Goal: Answer question/provide support: Share knowledge or assist other users

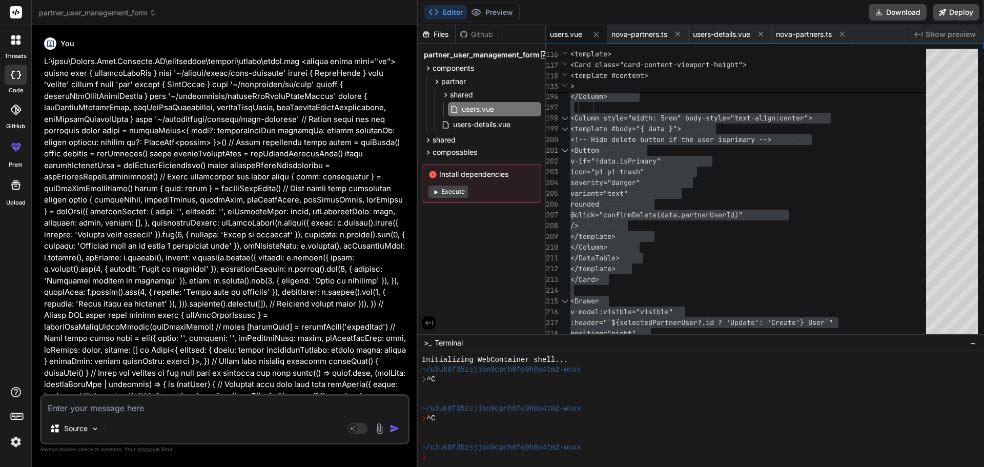
scroll to position [10, 0]
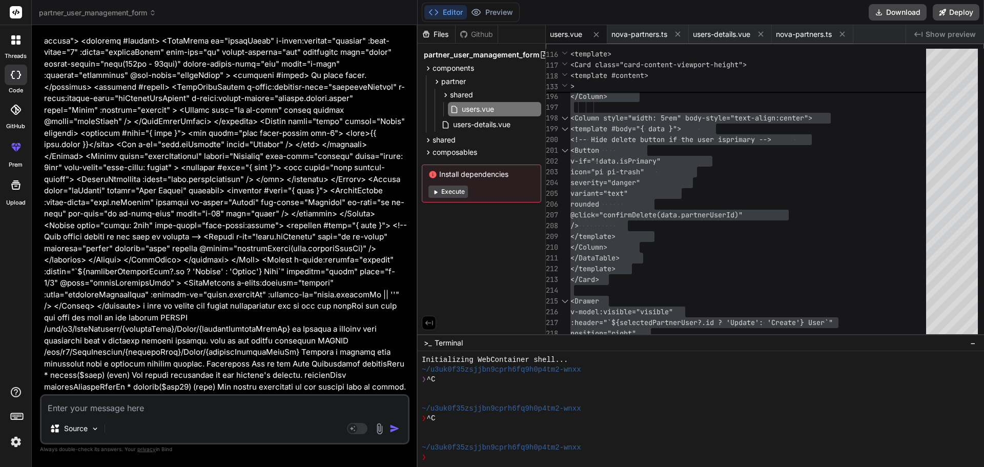
type textarea "The way you implemented the hooks query is incorrect"
type textarea "x"
click at [273, 409] on textarea "The way you implemented the hooks query is incorrect" at bounding box center [225, 405] width 367 height 18
type textarea "The way you implemented the hooks query is incorrect"
type textarea "x"
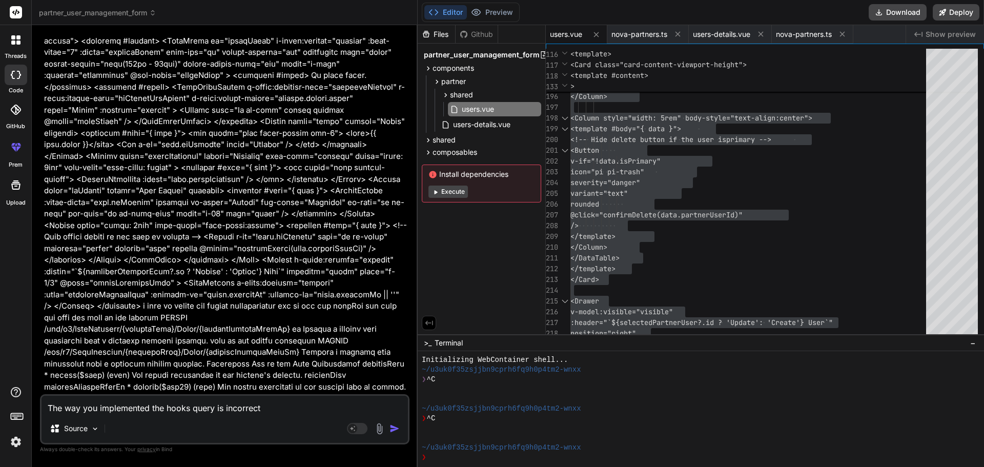
paste textarea "const createPartnerUser = useCreatePartnerUser() const updatePartnerUser = useU…"
type textarea "The way you implemented the hooks query is incorrect const createPartnerUser = …"
type textarea "x"
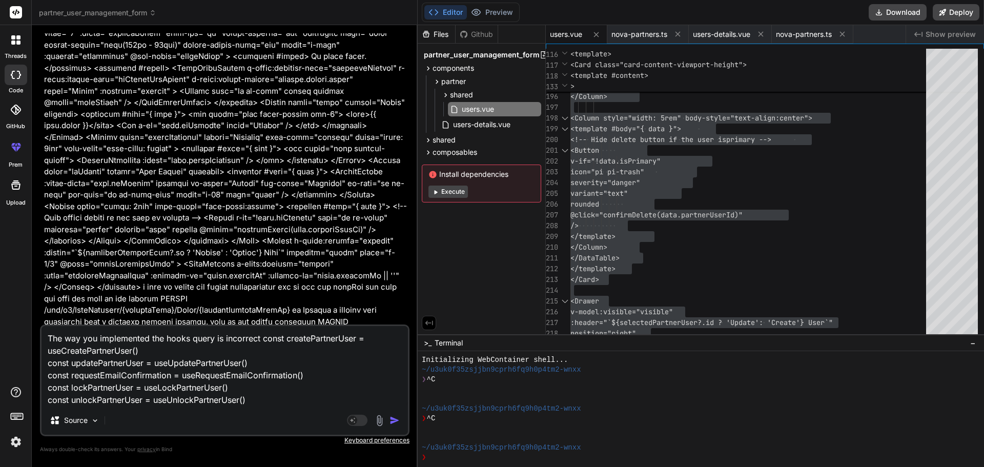
click at [254, 401] on textarea "The way you implemented the hooks query is incorrect const createPartnerUser = …" at bounding box center [225, 366] width 367 height 80
type textarea "The way you implemented the hooks query is incorrect const createPartnerUser = …"
type textarea "x"
paste textarea "Corret implementation"
type textarea "The way you implemented the hooks query is incorrect const createPartnerUser = …"
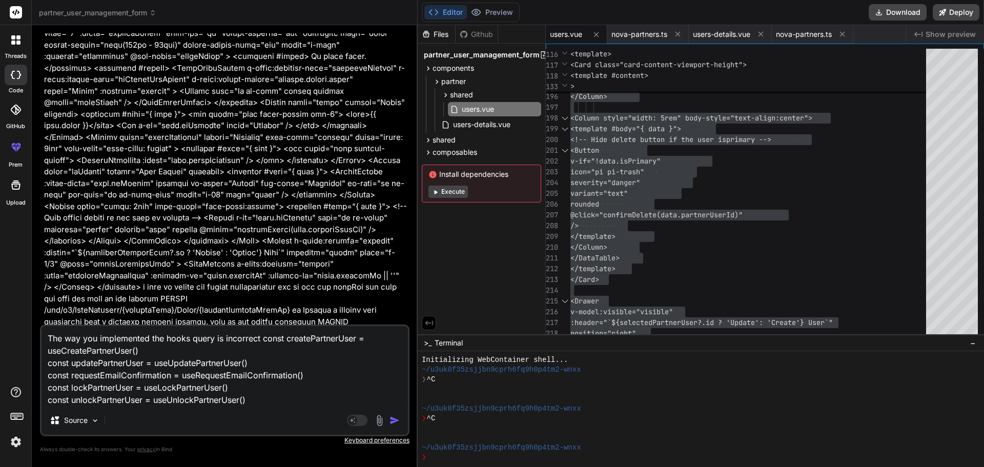
type textarea "x"
click at [347, 404] on textarea "The way you implemented the hooks query is incorrect const createPartnerUser = …" at bounding box center [225, 366] width 367 height 80
type textarea "The way you implemented the hooks query is incorrect const createPartnerUser = …"
type textarea "x"
type textarea "The way you implemented the hooks query is incorrect const createPartnerUser = …"
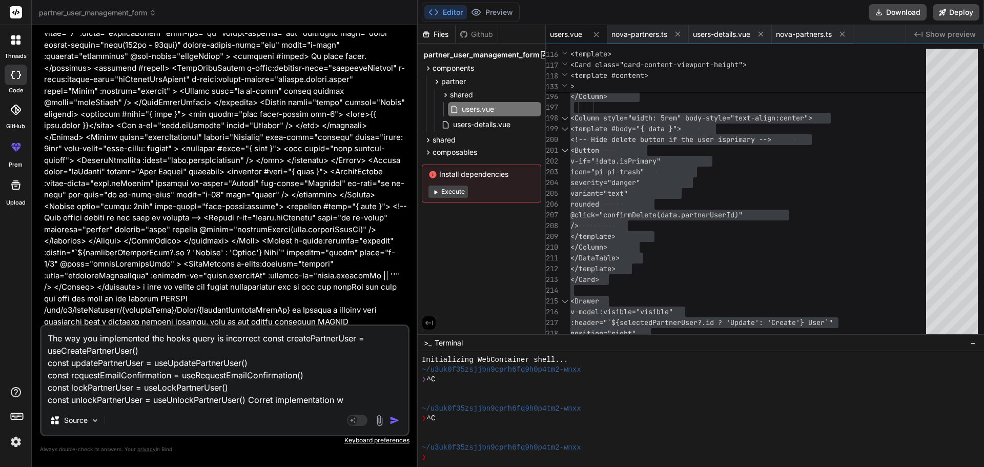
type textarea "x"
type textarea "The way you implemented the hooks query is incorrect const createPartnerUser = …"
type textarea "x"
type textarea "The way you implemented the hooks query is incorrect const createPartnerUser = …"
type textarea "x"
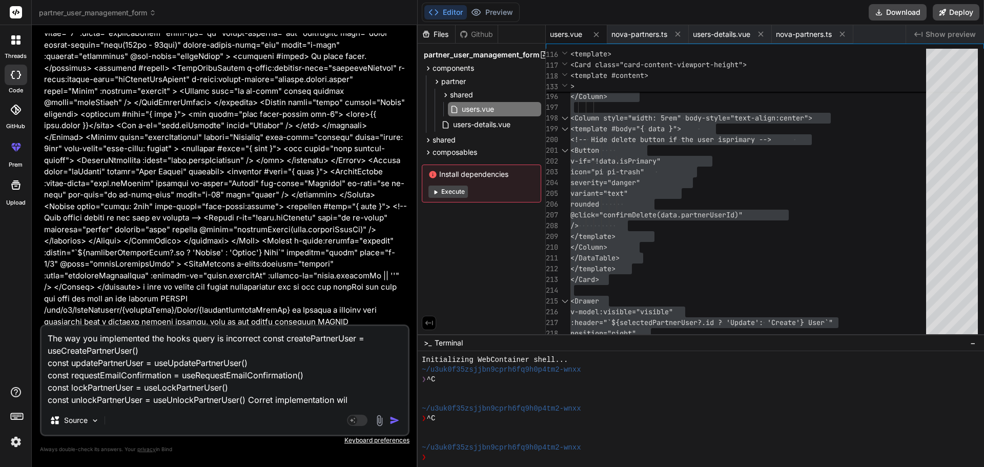
type textarea "The way you implemented the hooks query is incorrect const createPartnerUser = …"
type textarea "x"
type textarea "The way you implemented the hooks query is incorrect const createPartnerUser = …"
type textarea "x"
type textarea "The way you implemented the hooks query is incorrect const createPartnerUser = …"
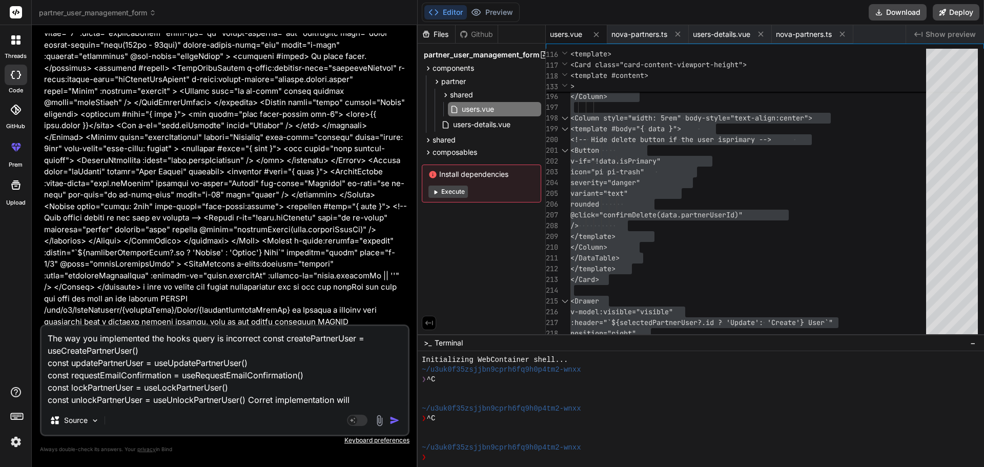
type textarea "x"
type textarea "The way you implemented the hooks query is incorrect const createPartnerUser = …"
type textarea "x"
type textarea "The way you implemented the hooks query is incorrect const createPartnerUser = …"
type textarea "x"
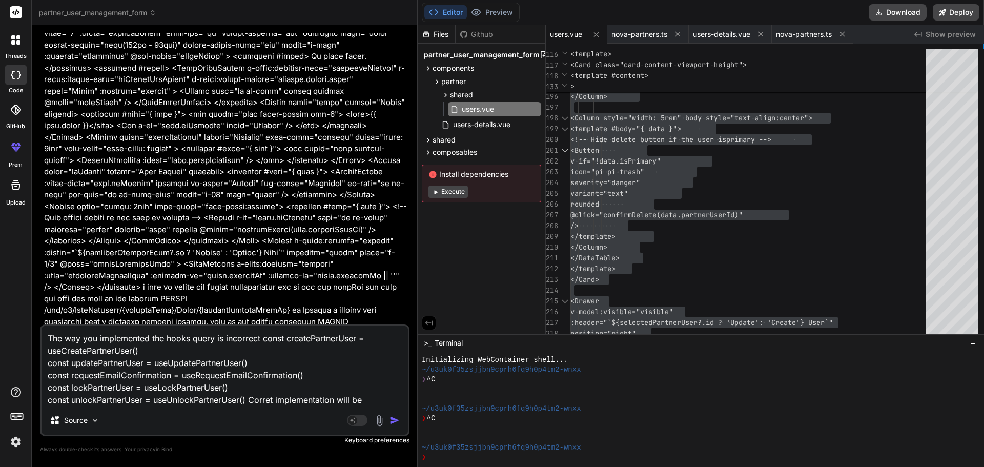
paste textarea "const { mutateAsync: createPartnerUser } = useCreatePartnerUser() const { mutat…"
type textarea "The way you implemented the hooks query is incorrect const createPartnerUser = …"
type textarea "x"
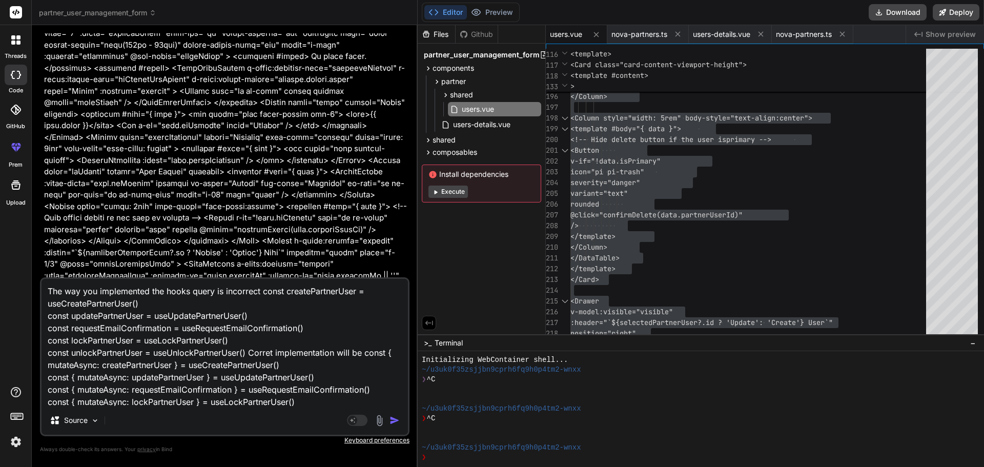
scroll to position [13, 0]
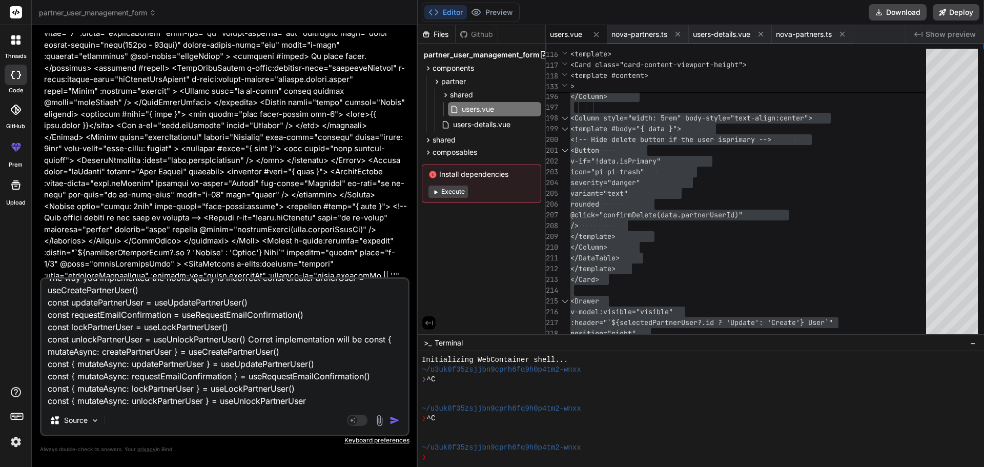
click at [311, 400] on textarea "The way you implemented the hooks query is incorrect const createPartnerUser = …" at bounding box center [225, 342] width 367 height 127
type textarea "The way you implemented the hooks query is incorrect const createPartnerUser = …"
type textarea "x"
type textarea "The way you implemented the hooks query is incorrect const createPartnerUser = …"
type textarea "x"
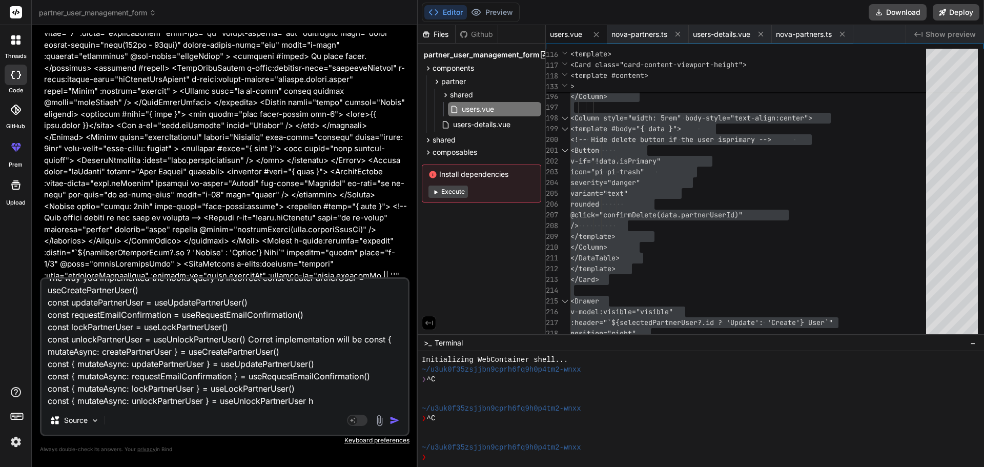
type textarea "The way you implemented the hooks query is incorrect const createPartnerUser = …"
type textarea "x"
type textarea "The way you implemented the hooks query is incorrect const createPartnerUser = …"
type textarea "x"
type textarea "The way you implemented the hooks query is incorrect const createPartnerUser = …"
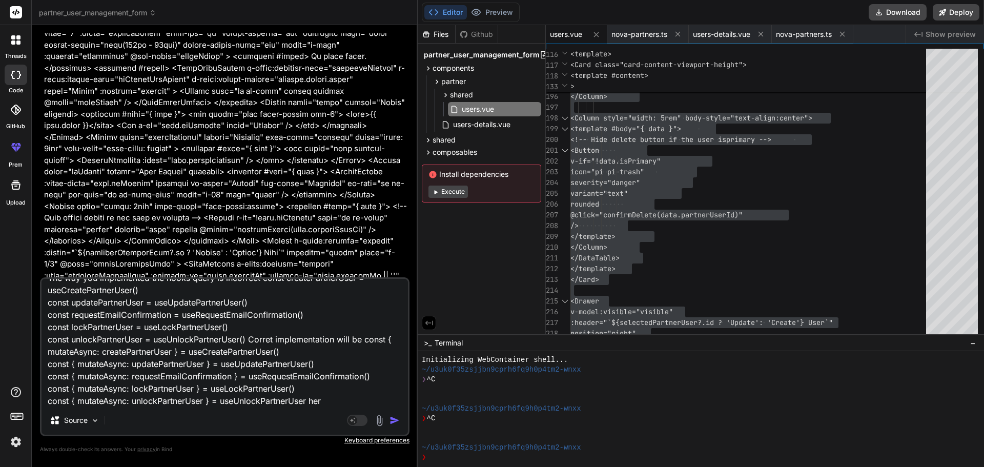
type textarea "x"
type textarea "The way you implemented the hooks query is incorrect const createPartnerUser = …"
type textarea "x"
type textarea "The way you implemented the hooks query is incorrect const createPartnerUser = …"
type textarea "x"
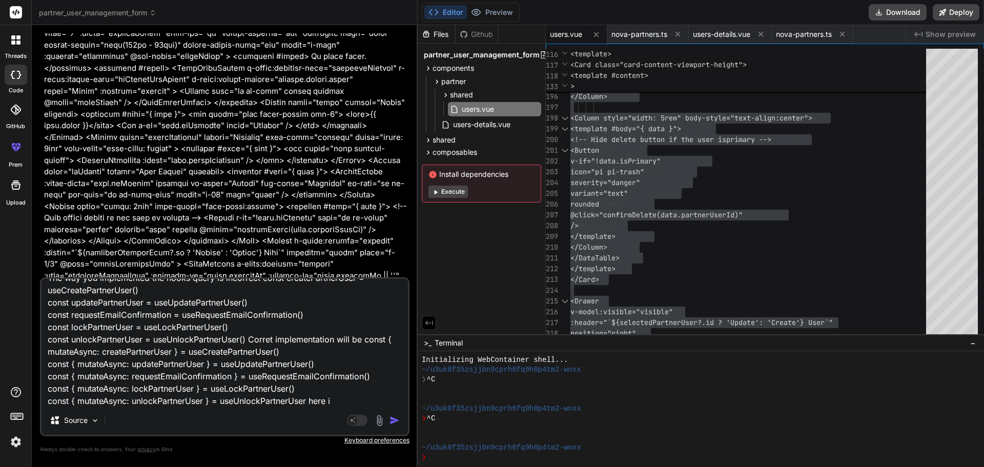
type textarea "The way you implemented the hooks query is incorrect const createPartnerUser = …"
type textarea "x"
type textarea "The way you implemented the hooks query is incorrect const createPartnerUser = …"
type textarea "x"
type textarea "The way you implemented the hooks query is incorrect const createPartnerUser = …"
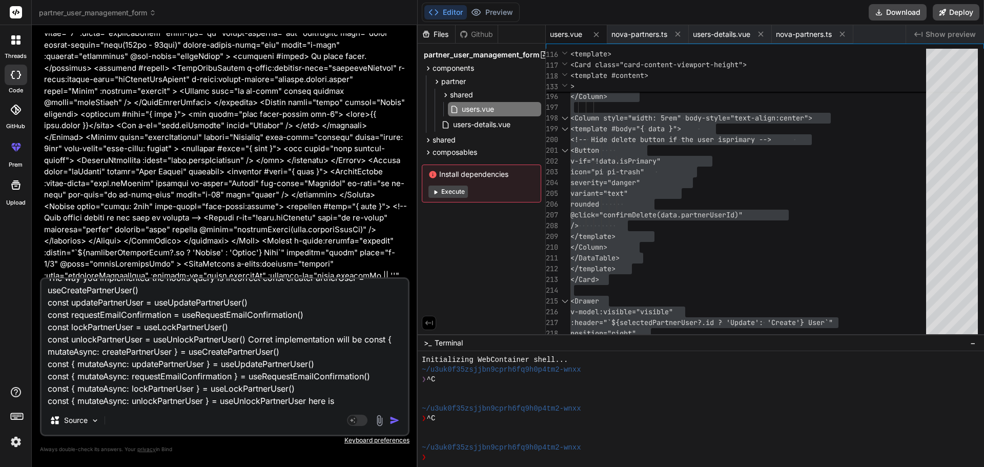
type textarea "x"
type textarea "The way you implemented the hooks query is incorrect const createPartnerUser = …"
type textarea "x"
type textarea "The way you implemented the hooks query is incorrect const createPartnerUser = …"
type textarea "x"
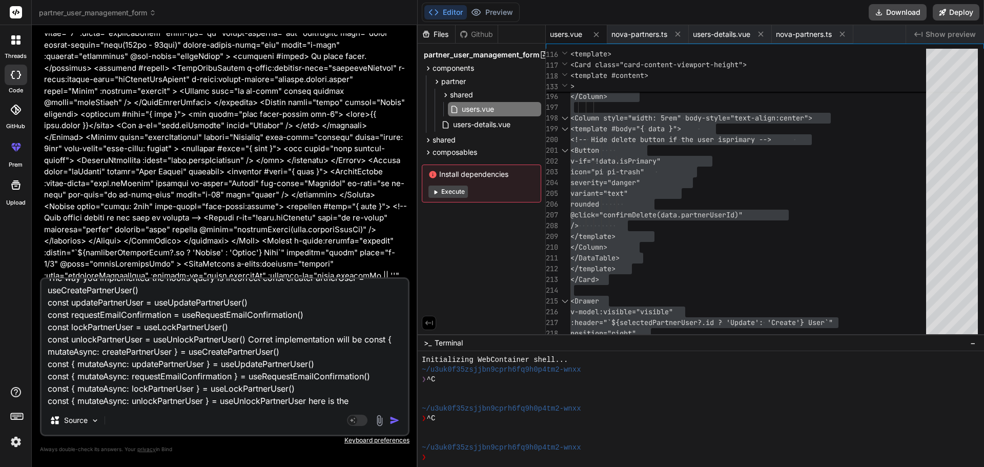
type textarea "The way you implemented the hooks query is incorrect const createPartnerUser = …"
type textarea "x"
type textarea "The way you implemented the hooks query is incorrect const createPartnerUser = …"
type textarea "x"
type textarea "The way you implemented the hooks query is incorrect const createPartnerUser = …"
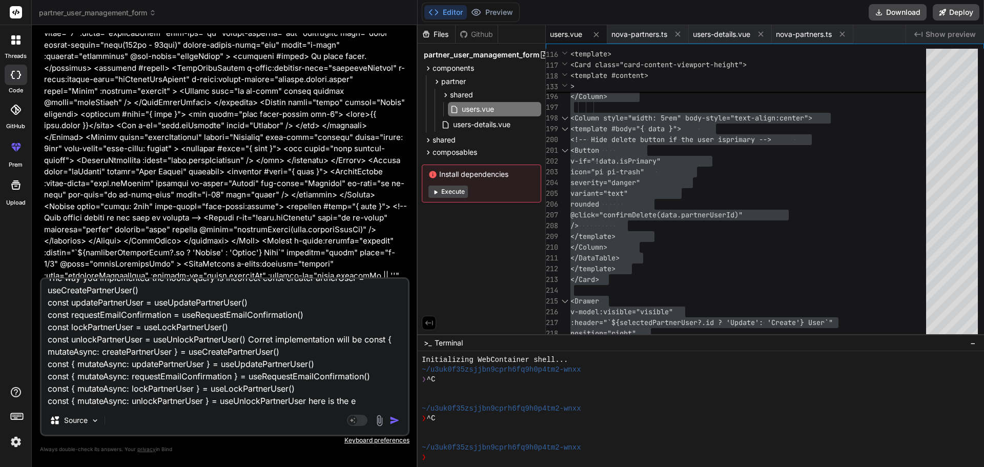
type textarea "x"
type textarea "The way you implemented the hooks query is incorrect const createPartnerUser = …"
type textarea "x"
type textarea "The way you implemented the hooks query is incorrect const createPartnerUser = …"
type textarea "x"
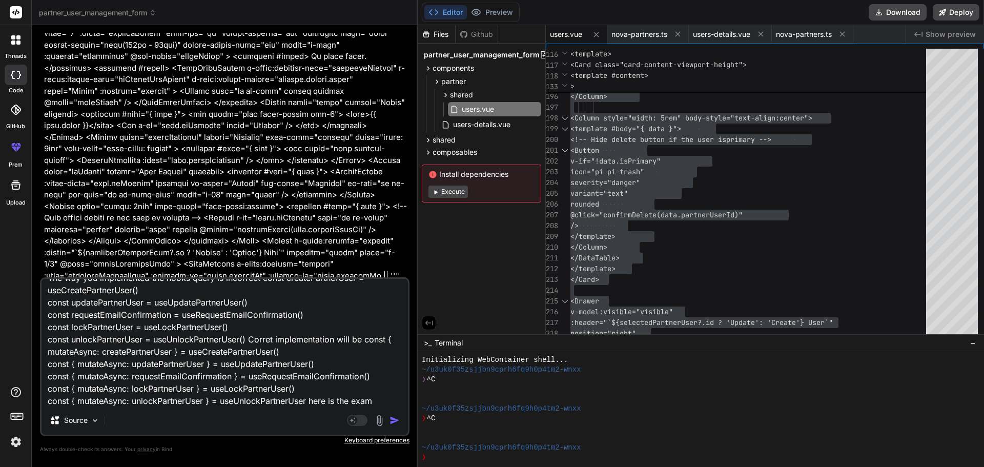
type textarea "The way you implemented the hooks query is incorrect const createPartnerUser = …"
type textarea "x"
type textarea "The way you implemented the hooks query is incorrect const createPartnerUser = …"
type textarea "x"
type textarea "The way you implemented the hooks query is incorrect const createPartnerUser = …"
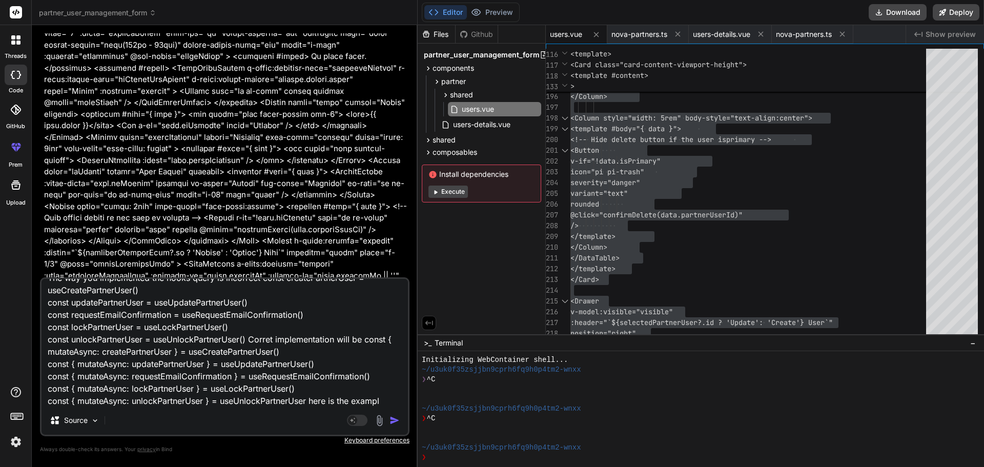
type textarea "x"
type textarea "The way you implemented the hooks query is incorrect const createPartnerUser = …"
type textarea "x"
type textarea "The way you implemented the hooks query is incorrect const createPartnerUser = …"
type textarea "x"
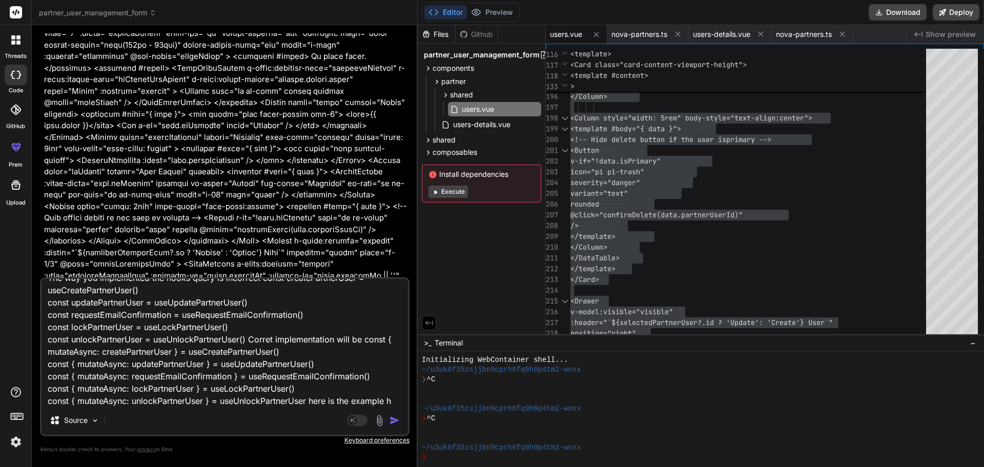
type textarea "The way you implemented the hooks query is incorrect const createPartnerUser = …"
type textarea "x"
type textarea "The way you implemented the hooks query is incorrect const createPartnerUser = …"
type textarea "x"
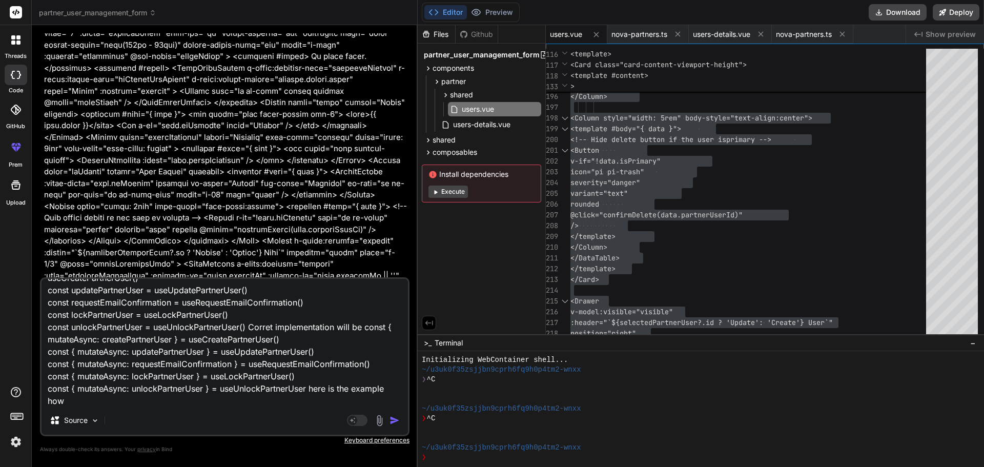
type textarea "The way you implemented the hooks query is incorrect const createPartnerUser = …"
type textarea "x"
type textarea "The way you implemented the hooks query is incorrect const createPartnerUser = …"
type textarea "x"
type textarea "The way you implemented the hooks query is incorrect const createPartnerUser = …"
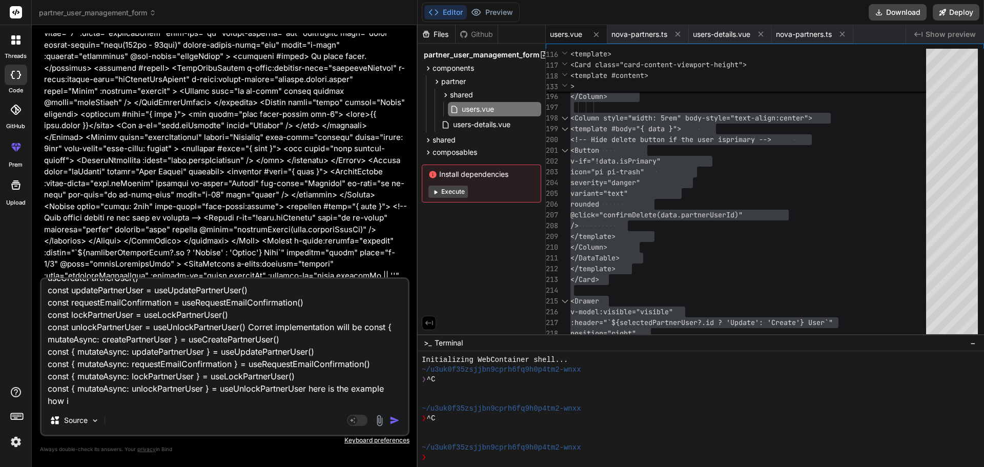
type textarea "x"
type textarea "The way you implemented the hooks query is incorrect const createPartnerUser = …"
type textarea "x"
type textarea "The way you implemented the hooks query is incorrect const createPartnerUser = …"
type textarea "x"
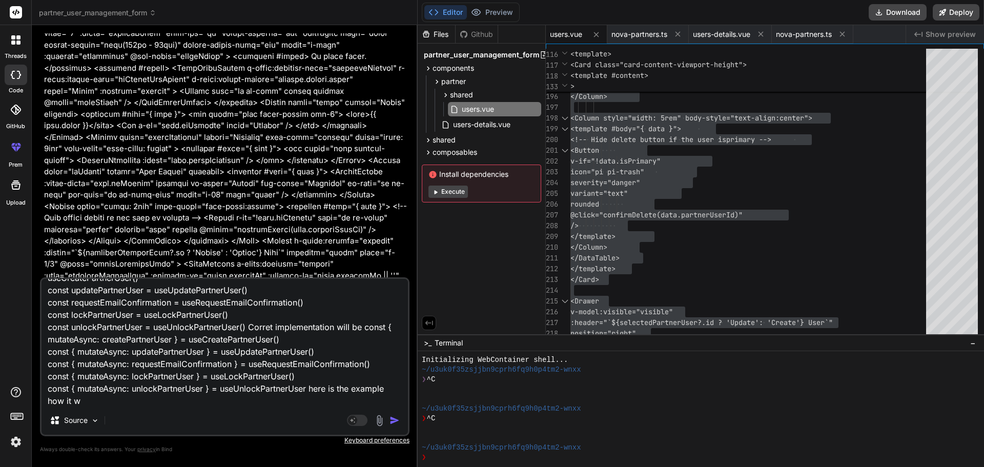
type textarea "The way you implemented the hooks query is incorrect const createPartnerUser = …"
type textarea "x"
type textarea "The way you implemented the hooks query is incorrect const createPartnerUser = …"
type textarea "x"
type textarea "The way you implemented the hooks query is incorrect const createPartnerUser = …"
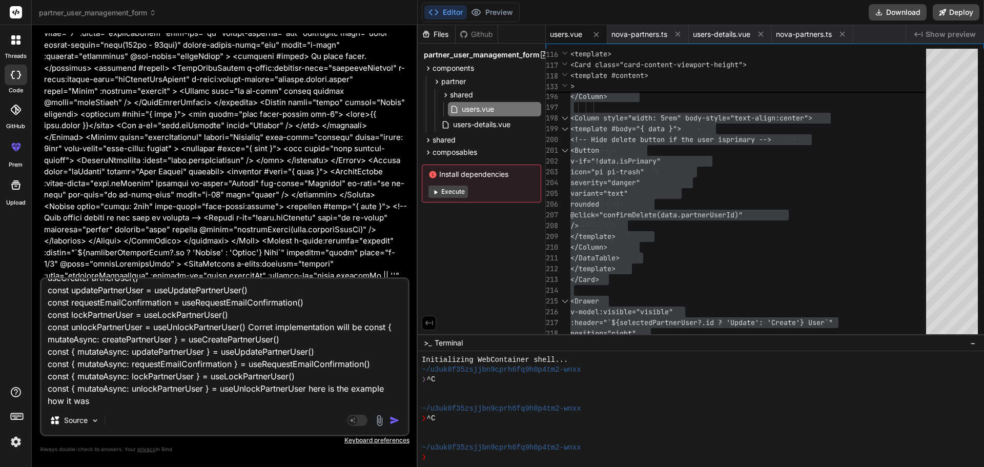
type textarea "x"
type textarea "The way you implemented the hooks query is incorrect const createPartnerUser = …"
type textarea "x"
type textarea "The way you implemented the hooks query is incorrect const createPartnerUser = …"
type textarea "x"
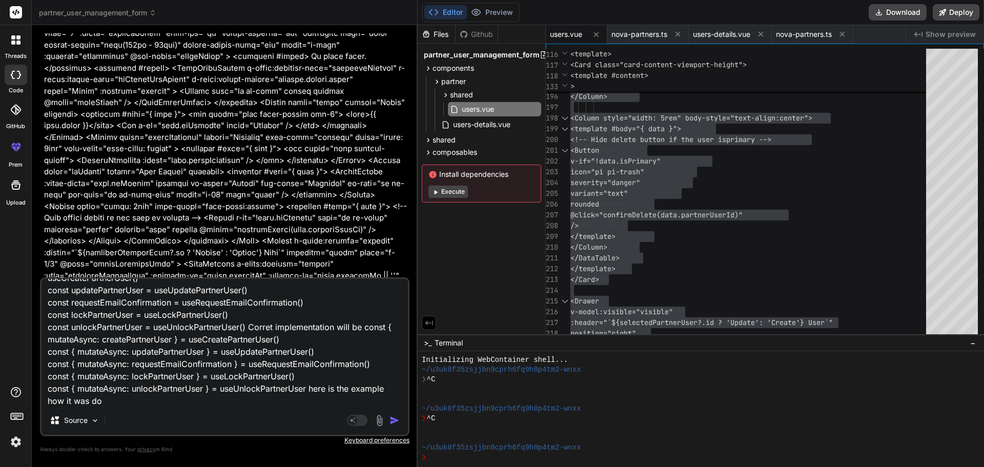
type textarea "The way you implemented the hooks query is incorrect const createPartnerUser = …"
type textarea "x"
type textarea "The way you implemented the hooks query is incorrect const createPartnerUser = …"
type textarea "x"
type textarea "The way you implemented the hooks query is incorrect const createPartnerUser = …"
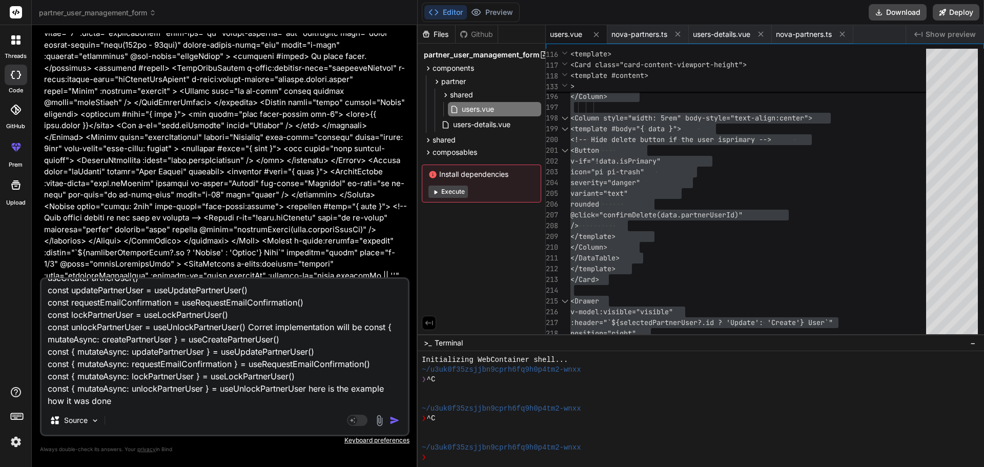
type textarea "x"
type textarea "The way you implemented the hooks query is incorrect const createPartnerUser = …"
type textarea "x"
type textarea "The way you implemented the hooks query is incorrect const createPartnerUser = …"
type textarea "x"
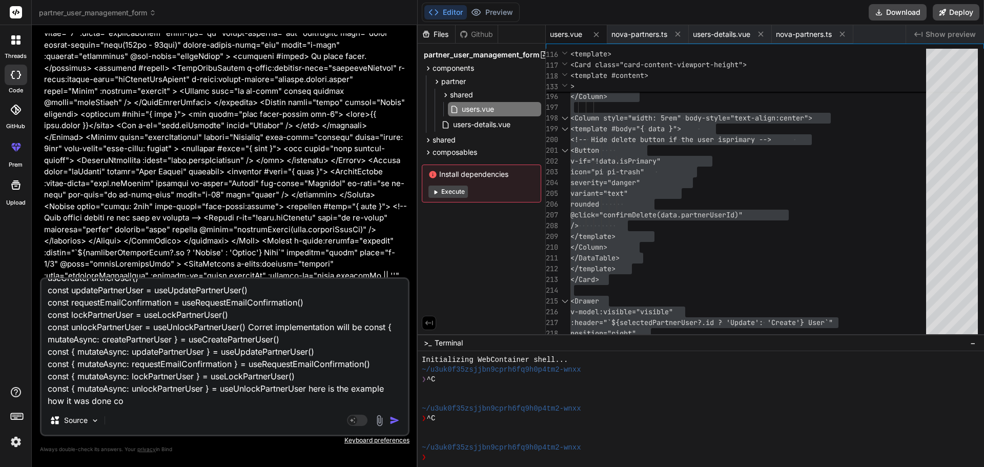
type textarea "The way you implemented the hooks query is incorrect const createPartnerUser = …"
type textarea "x"
type textarea "The way you implemented the hooks query is incorrect const createPartnerUser = …"
type textarea "x"
type textarea "The way you implemented the hooks query is incorrect const createPartnerUser = …"
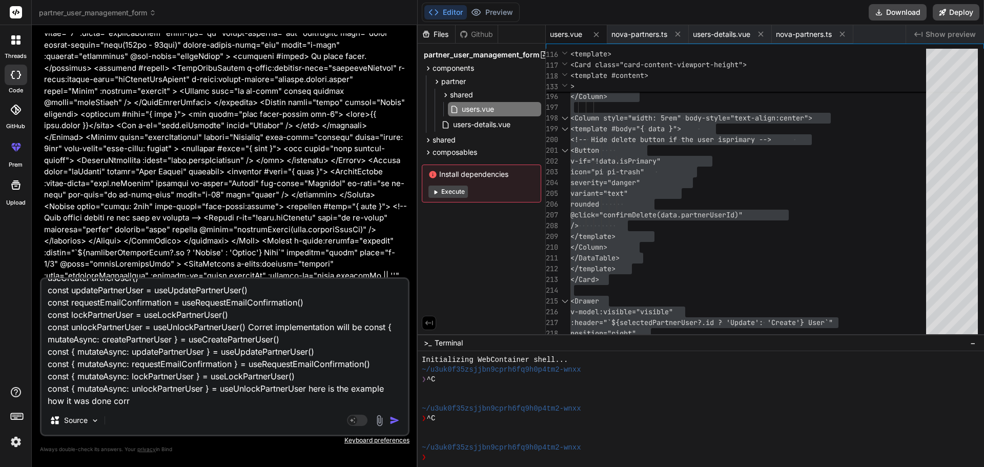
type textarea "x"
type textarea "The way you implemented the hooks query is incorrect const createPartnerUser = …"
type textarea "x"
type textarea "The way you implemented the hooks query is incorrect const createPartnerUser = …"
type textarea "x"
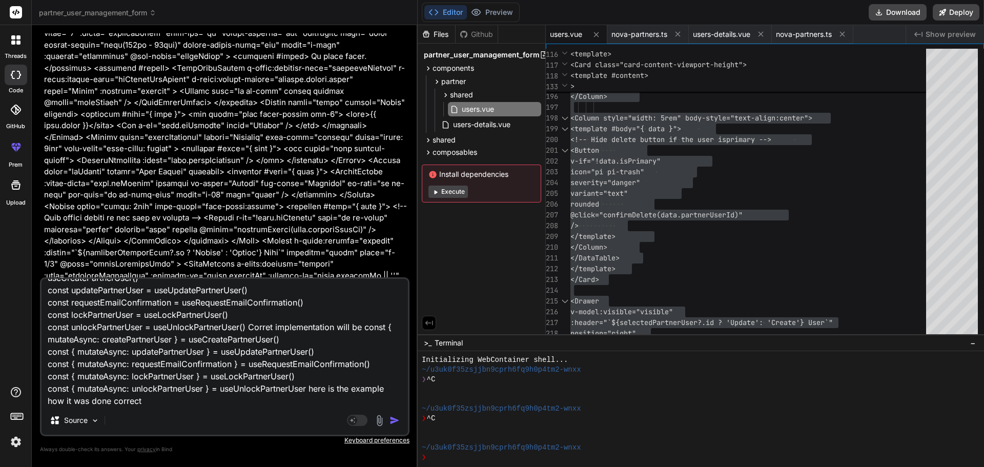
type textarea "The way you implemented the hooks query is incorrect const createPartnerUser = …"
type textarea "x"
type textarea "The way you implemented the hooks query is incorrect const createPartnerUser = …"
type textarea "x"
type textarea "The way you implemented the hooks query is incorrect const createPartnerUser = …"
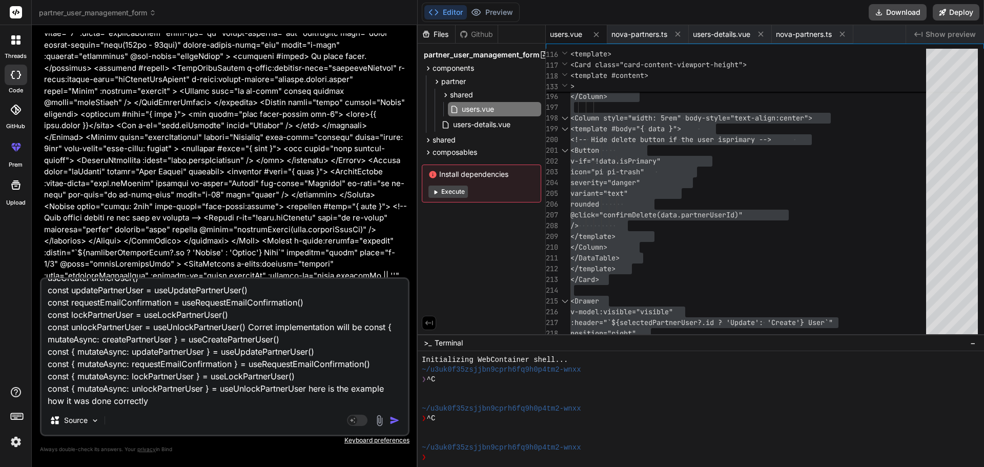
type textarea "x"
type textarea "The way you implemented the hooks query is incorrect const createPartnerUser = …"
type textarea "x"
type textarea "The way you implemented the hooks query is incorrect const createPartnerUser = …"
type textarea "x"
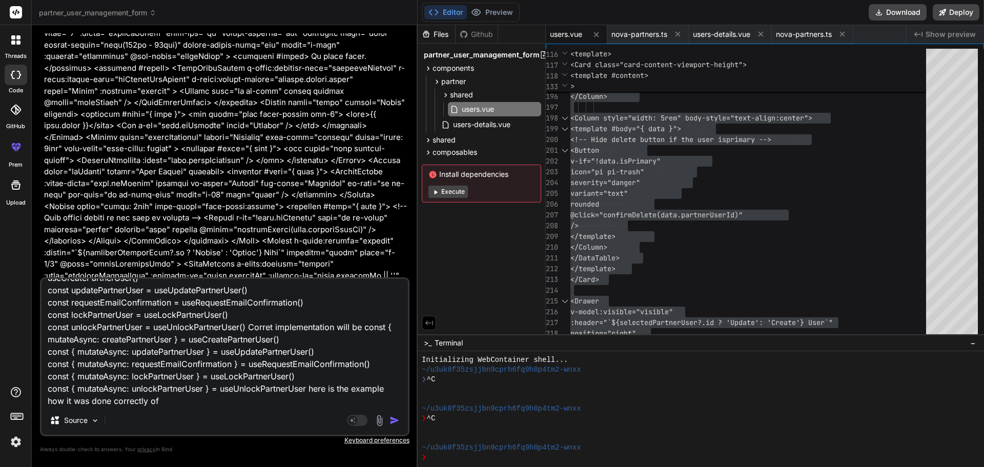
type textarea "The way you implemented the hooks query is incorrect const createPartnerUser = …"
type textarea "x"
type textarea "The way you implemented the hooks query is incorrect const createPartnerUser = …"
type textarea "x"
type textarea "The way you implemented the hooks query is incorrect const createPartnerUser = …"
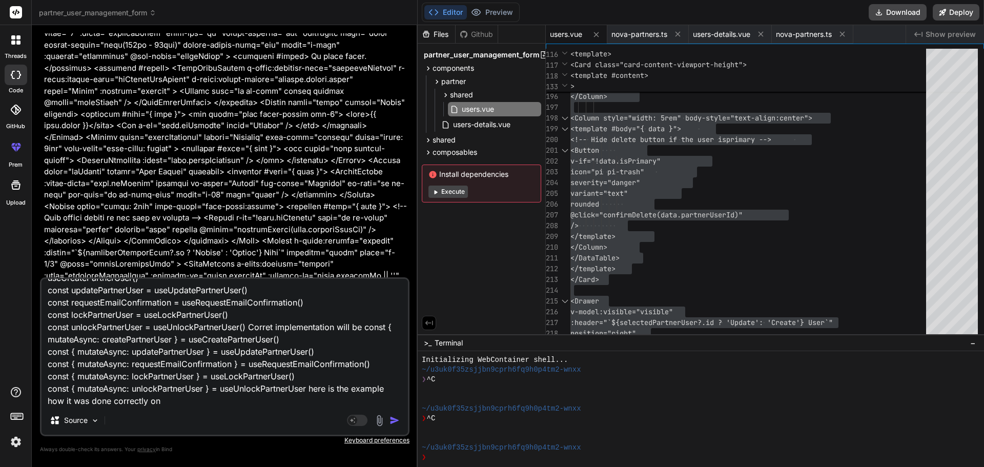
type textarea "x"
type textarea "The way you implemented the hooks query is incorrect const createPartnerUser = …"
type textarea "x"
type textarea "The way you implemented the hooks query is incorrect const createPartnerUser = …"
type textarea "x"
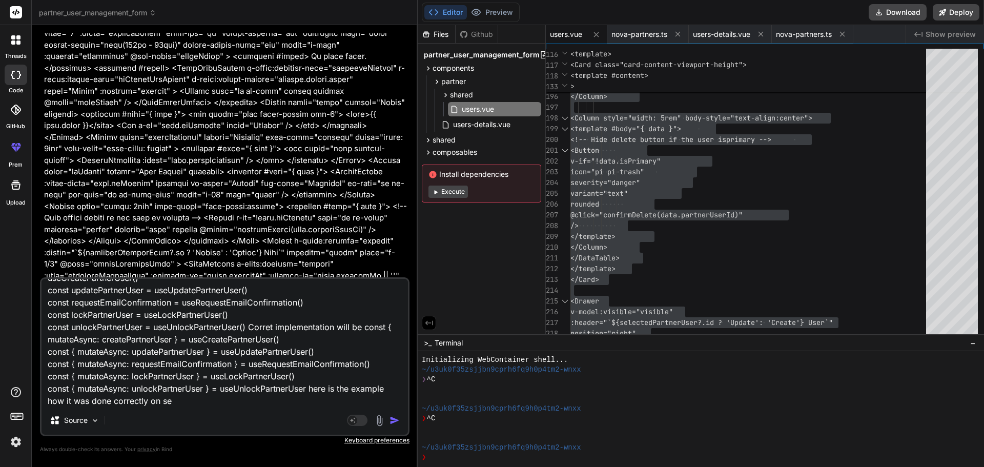
type textarea "The way you implemented the hooks query is incorrect const createPartnerUser = …"
type textarea "x"
type textarea "The way you implemented the hooks query is incorrect const createPartnerUser = …"
type textarea "x"
type textarea "The way you implemented the hooks query is incorrect const createPartnerUser = …"
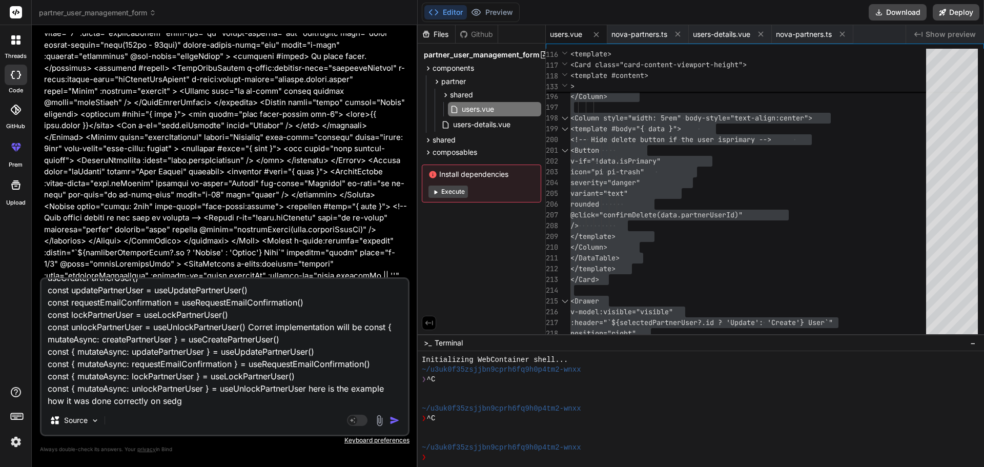
type textarea "x"
type textarea "The way you implemented the hooks query is incorrect const createPartnerUser = …"
type textarea "x"
type textarea "The way you implemented the hooks query is incorrect const createPartnerUser = …"
type textarea "x"
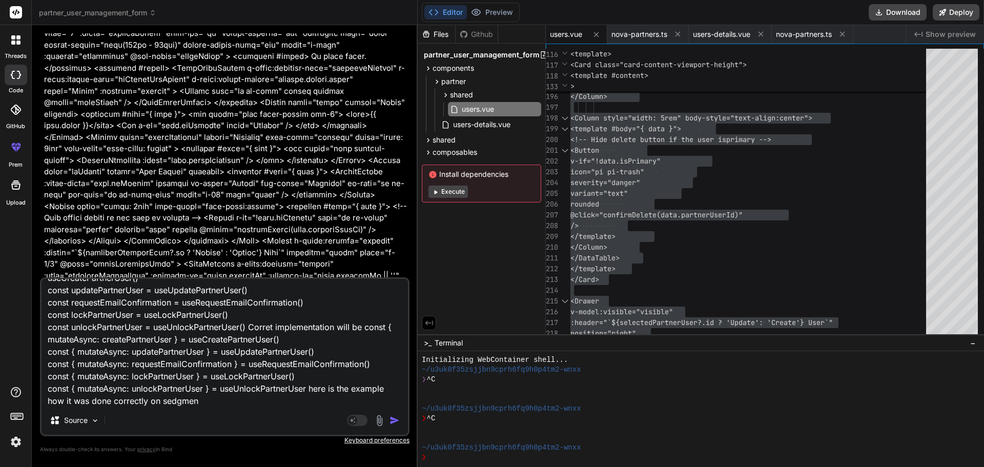
type textarea "The way you implemented the hooks query is incorrect const createPartnerUser = …"
type textarea "x"
type textarea "The way you implemented the hooks query is incorrect const createPartnerUser = …"
type textarea "x"
type textarea "The way you implemented the hooks query is incorrect const createPartnerUser = …"
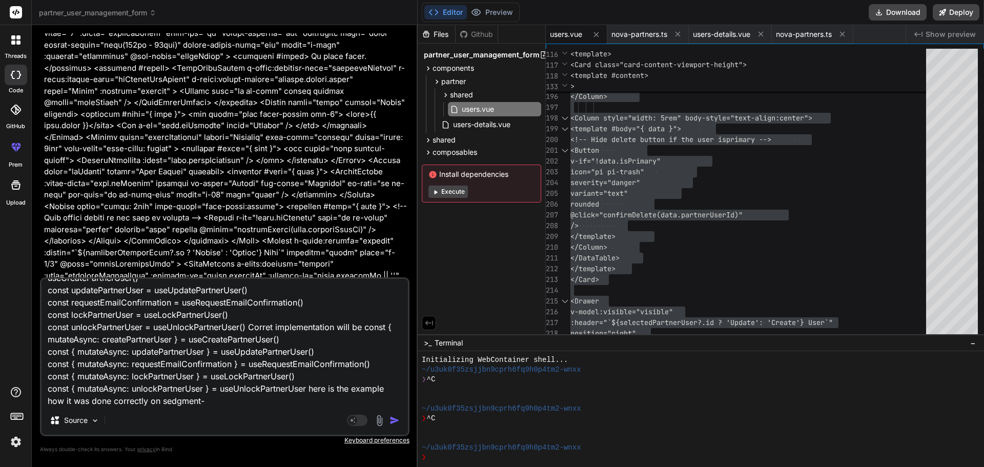
type textarea "x"
type textarea "The way you implemented the hooks query is incorrect const createPartnerUser = …"
type textarea "x"
type textarea "The way you implemented the hooks query is incorrect const createPartnerUser = …"
type textarea "x"
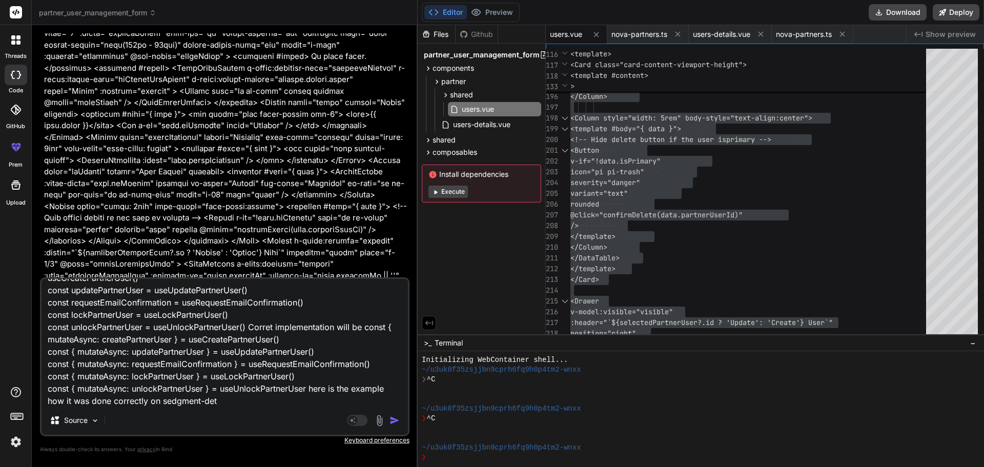
type textarea "The way you implemented the hooks query is incorrect const createPartnerUser = …"
type textarea "x"
type textarea "The way you implemented the hooks query is incorrect const createPartnerUser = …"
type textarea "x"
type textarea "The way you implemented the hooks query is incorrect const createPartnerUser = …"
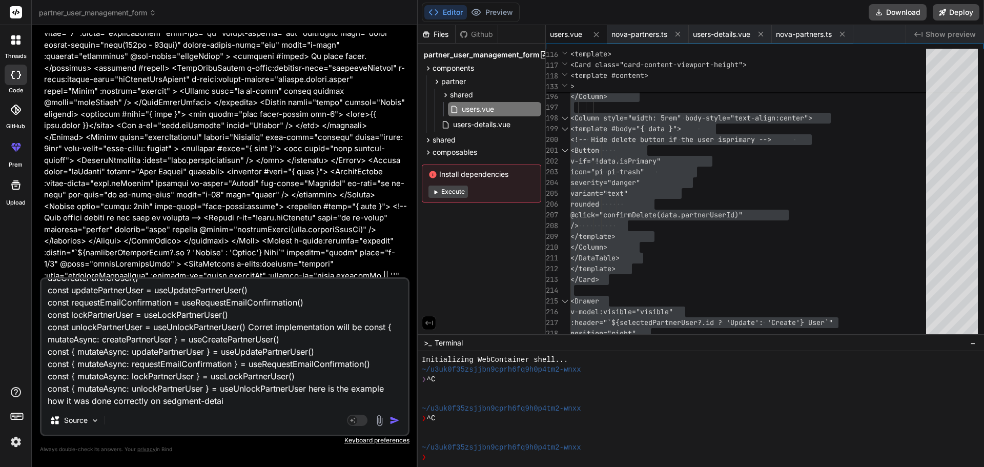
type textarea "x"
type textarea "The way you implemented the hooks query is incorrect const createPartnerUser = …"
type textarea "x"
type textarea "The way you implemented the hooks query is incorrect const createPartnerUser = …"
type textarea "x"
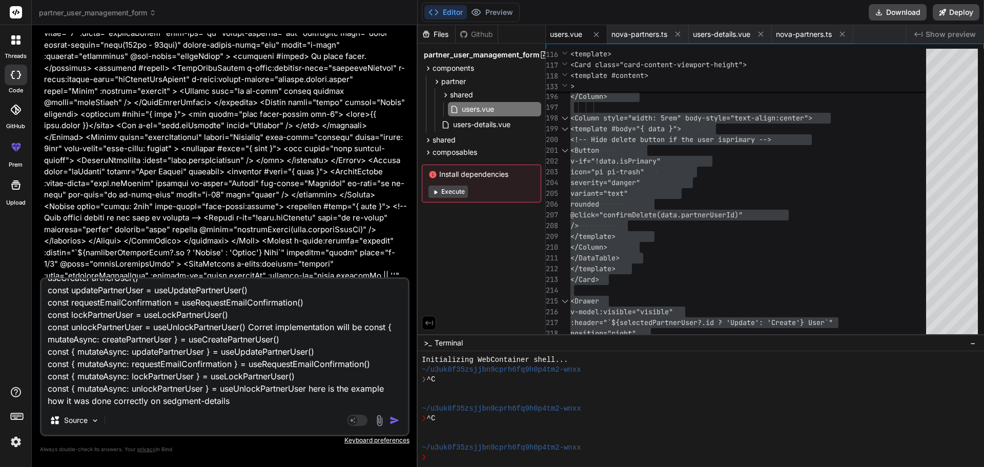
paste textarea "<script setup lang="ts"> import type { NovaSegmentCreate, NovaSegmentUpdate } f…"
type textarea "The way you implemented the hooks query is incorrect const createPartnerUser = …"
type textarea "x"
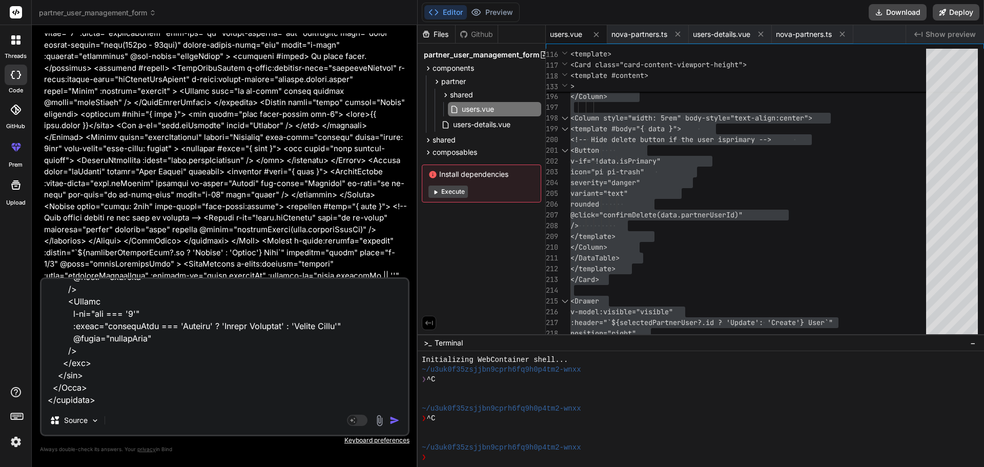
click at [132, 392] on textarea at bounding box center [225, 342] width 367 height 127
type textarea "The way you implemented the hooks query is incorrect const createPartnerUser = …"
type textarea "x"
type textarea "The way you implemented the hooks query is incorrect const createPartnerUser = …"
type textarea "x"
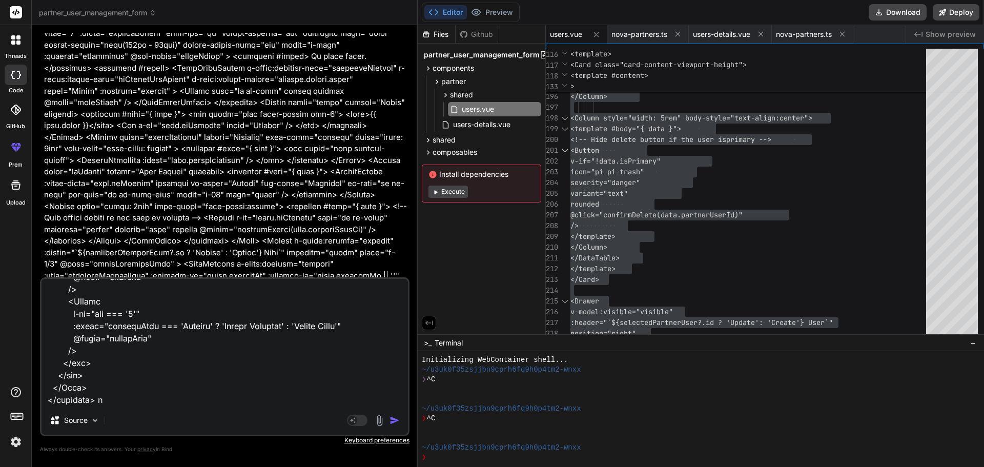
type textarea "The way you implemented the hooks query is incorrect const createPartnerUser = …"
type textarea "x"
type textarea "The way you implemented the hooks query is incorrect const createPartnerUser = …"
type textarea "x"
type textarea "The way you implemented the hooks query is incorrect const createPartnerUser = …"
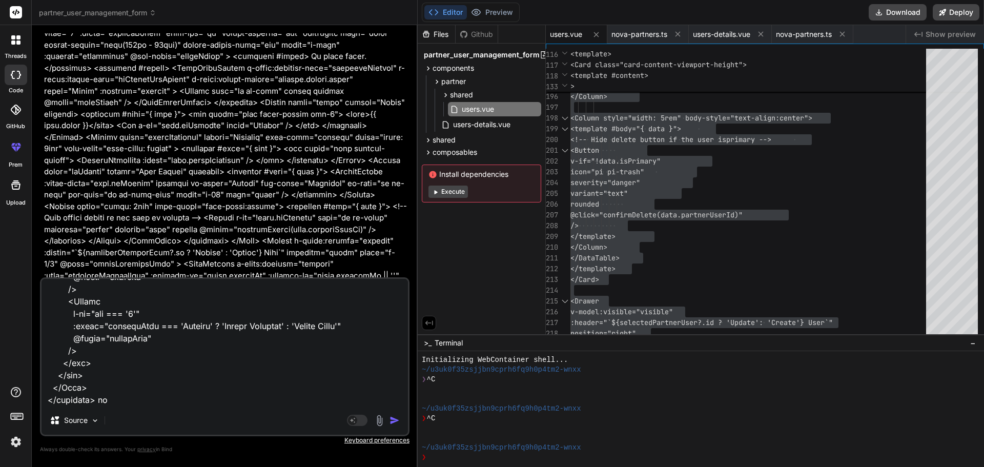
type textarea "x"
type textarea "The way you implemented the hooks query is incorrect const createPartnerUser = …"
type textarea "x"
type textarea "The way you implemented the hooks query is incorrect const createPartnerUser = …"
type textarea "x"
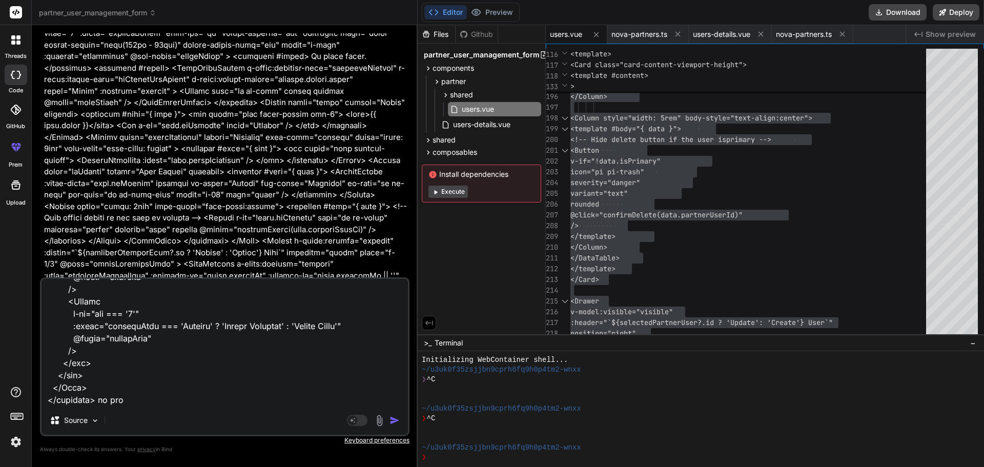
type textarea "The way you implemented the hooks query is incorrect const createPartnerUser = …"
type textarea "x"
type textarea "The way you implemented the hooks query is incorrect const createPartnerUser = …"
type textarea "x"
type textarea "The way you implemented the hooks query is incorrect const createPartnerUser = …"
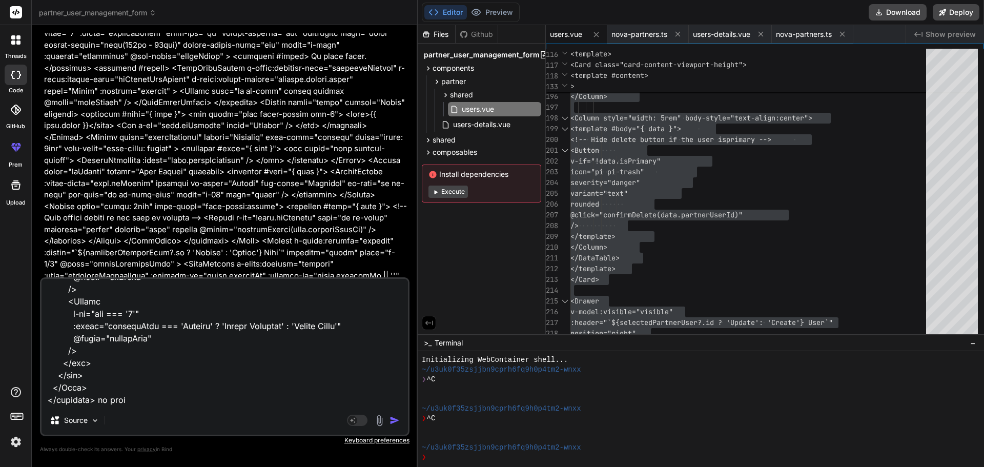
type textarea "x"
type textarea "The way you implemented the hooks query is incorrect const createPartnerUser = …"
type textarea "x"
type textarea "The way you implemented the hooks query is incorrect const createPartnerUser = …"
type textarea "x"
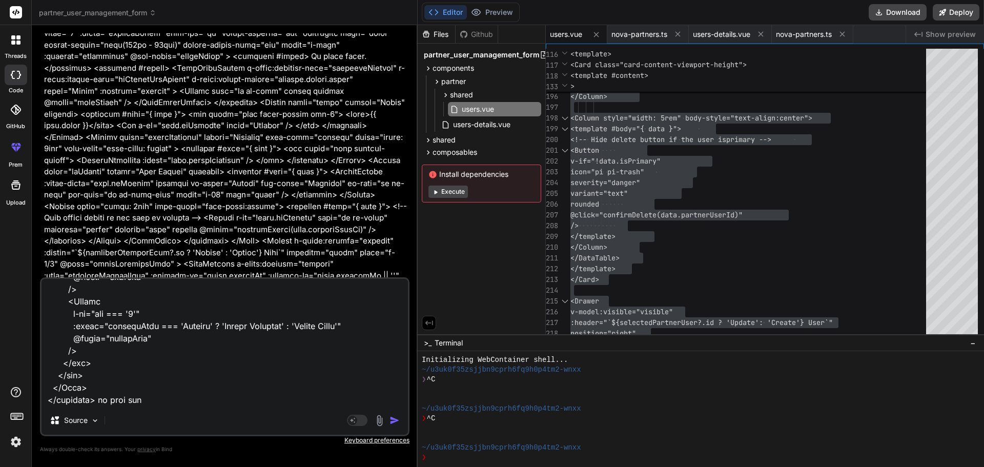
type textarea "The way you implemented the hooks query is incorrect const createPartnerUser = …"
type textarea "x"
type textarea "The way you implemented the hooks query is incorrect const createPartnerUser = …"
type textarea "x"
type textarea "The way you implemented the hooks query is incorrect const createPartnerUser = …"
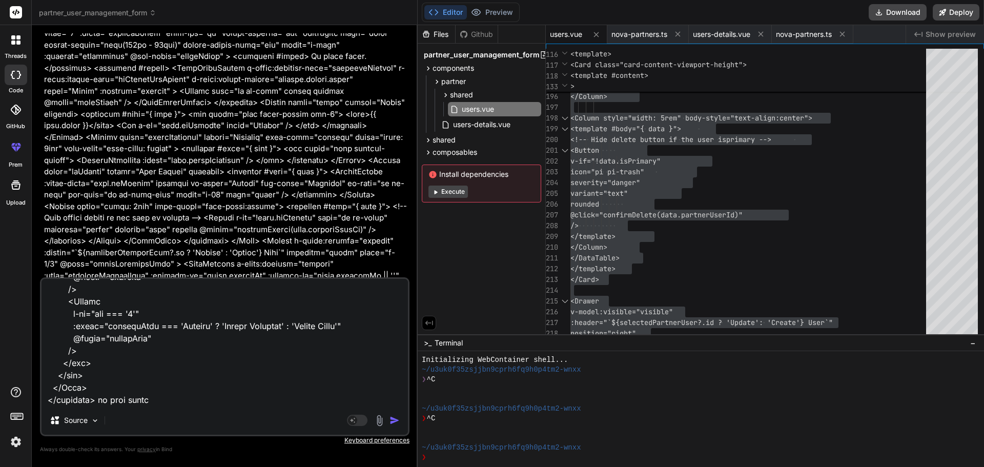
type textarea "x"
paste textarea "<script setup lang="ts"> import type { NovaPartnerUserCreate, NovaPartnerUserUp…"
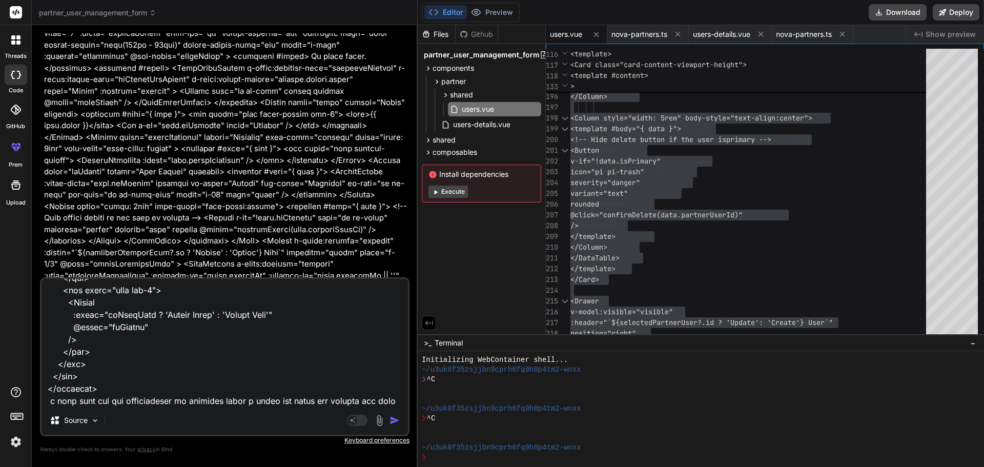
scroll to position [10754, 0]
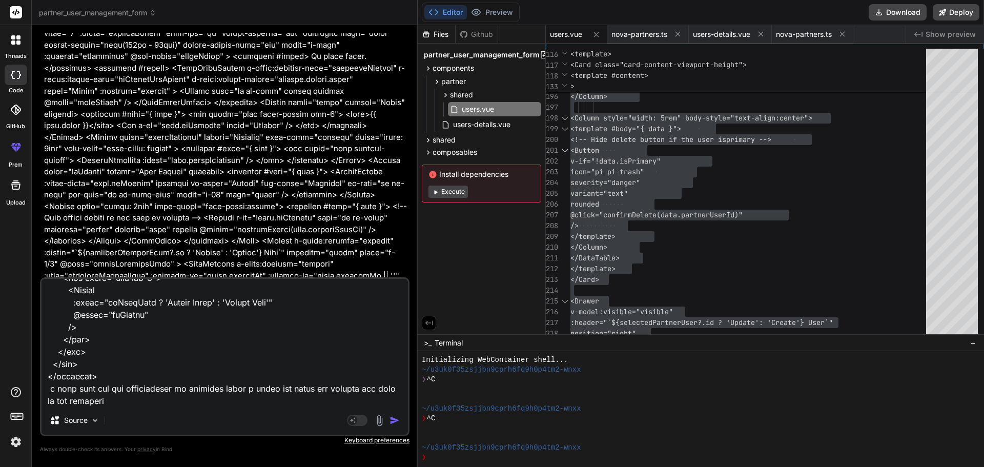
click at [397, 416] on img "button" at bounding box center [395, 420] width 10 height 10
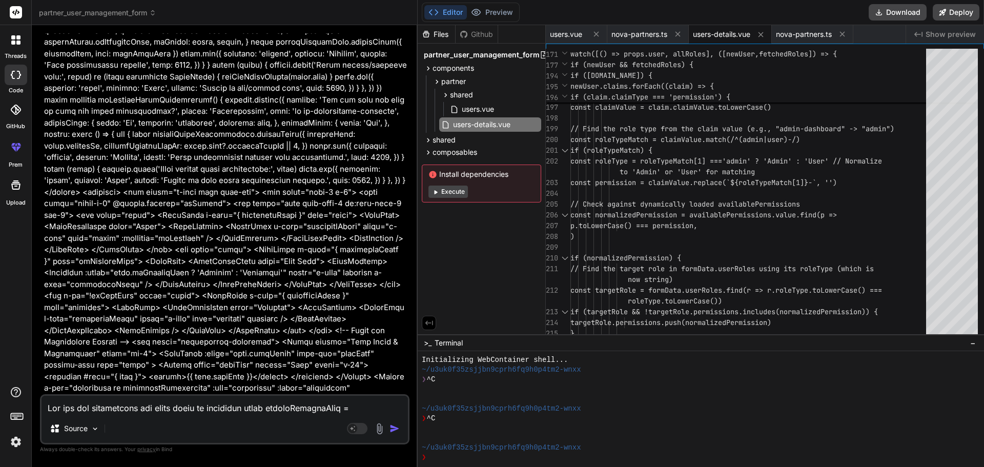
scroll to position [23624, 0]
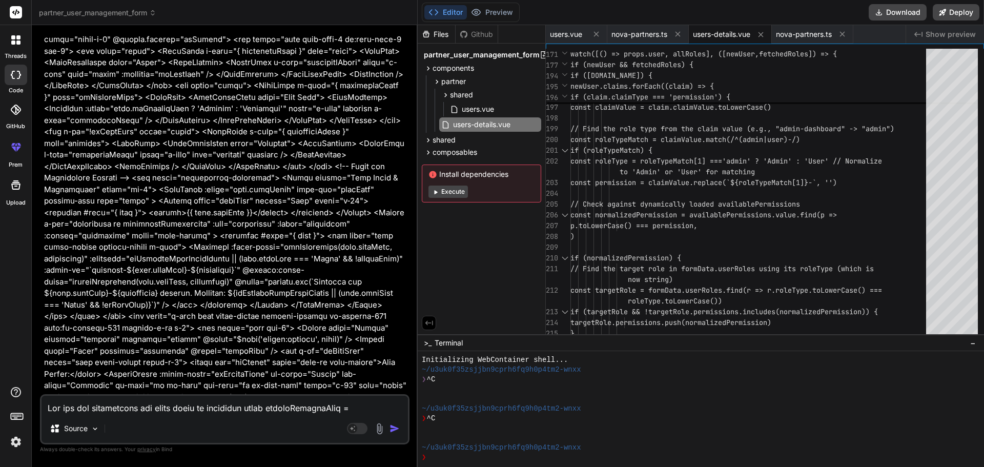
drag, startPoint x: 47, startPoint y: 166, endPoint x: 350, endPoint y: 317, distance: 339.1
copy div "ou are absolutely correct! Using mutateAsync directly from the destructured use…"
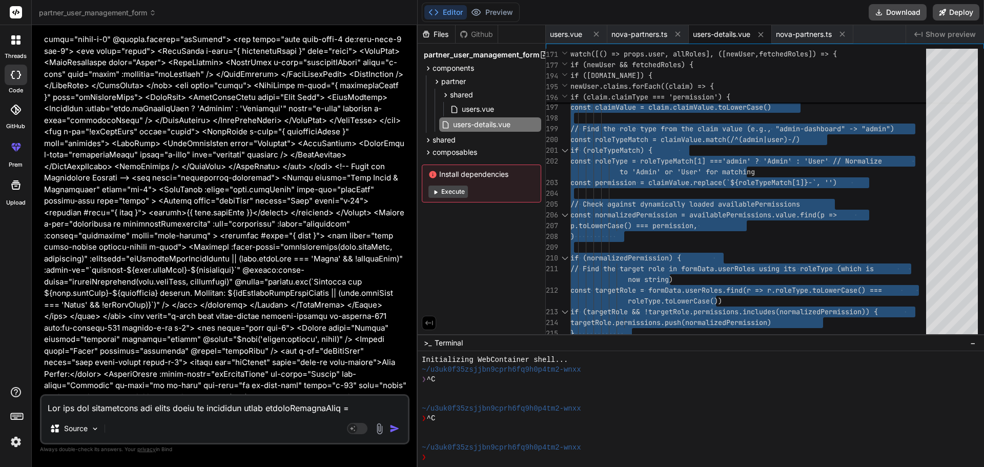
click at [166, 420] on div "Source" at bounding box center [225, 430] width 367 height 25
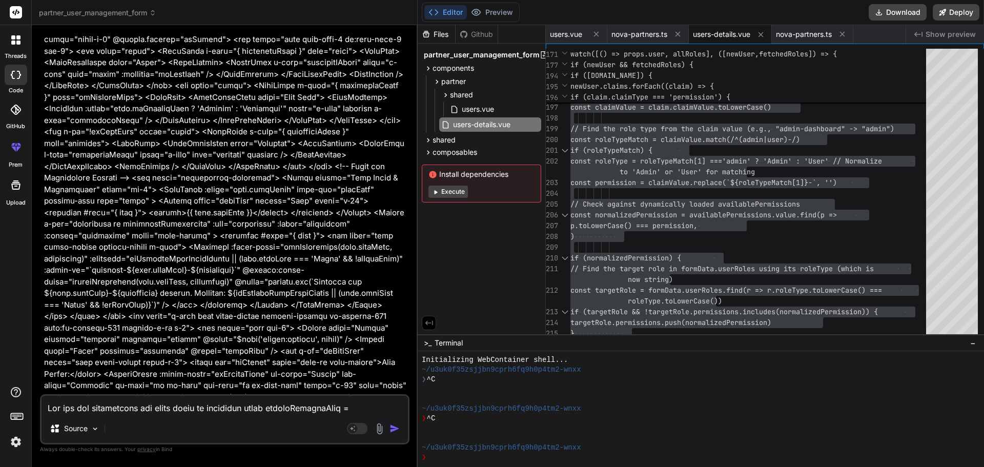
click at [159, 412] on textarea at bounding box center [225, 405] width 367 height 18
paste textarea "POST /api/v1/NovaPartners/{accountGuid}/Users Adds a new partner user to a spec…"
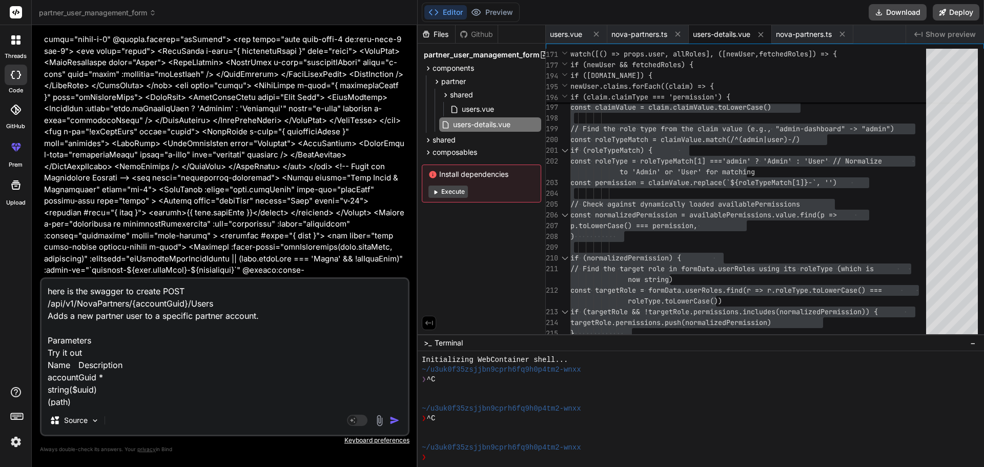
click at [95, 400] on textarea "here is the swagger to create POST /api/v1/NovaPartners/{accountGuid}/Users Add…" at bounding box center [225, 342] width 367 height 127
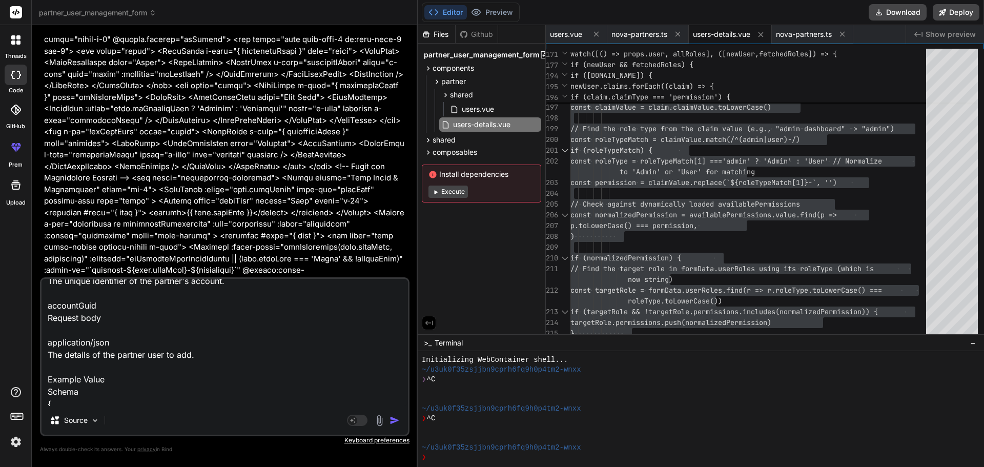
scroll to position [347, 0]
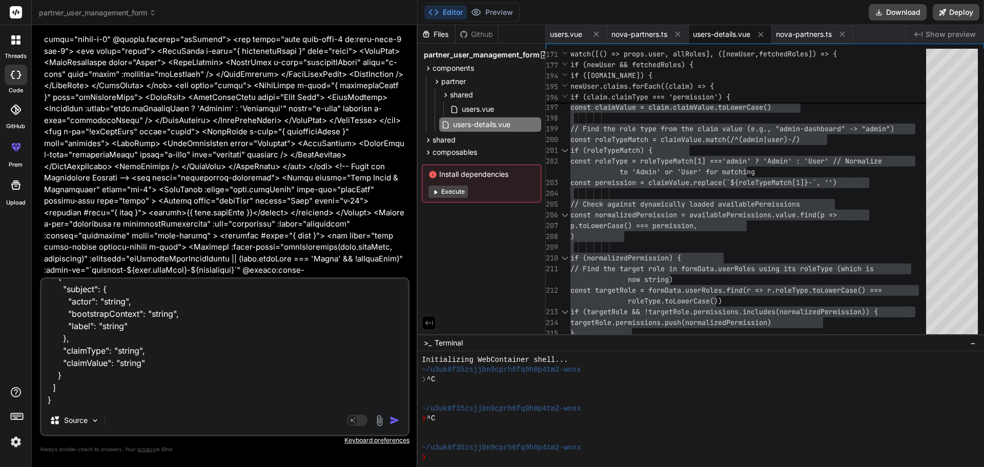
click at [49, 409] on div "here is the swagger to create POST /api/v1/NovaPartners/{accountGuid}/Users Add…" at bounding box center [225, 356] width 370 height 159
click at [56, 405] on textarea "here is the swagger to create POST /api/v1/NovaPartners/{accountGuid}/Users Add…" at bounding box center [225, 342] width 367 height 127
paste textarea "C:\nova\Osiris.Nova.Internal.UI\shared\types\nova-partners.ts"
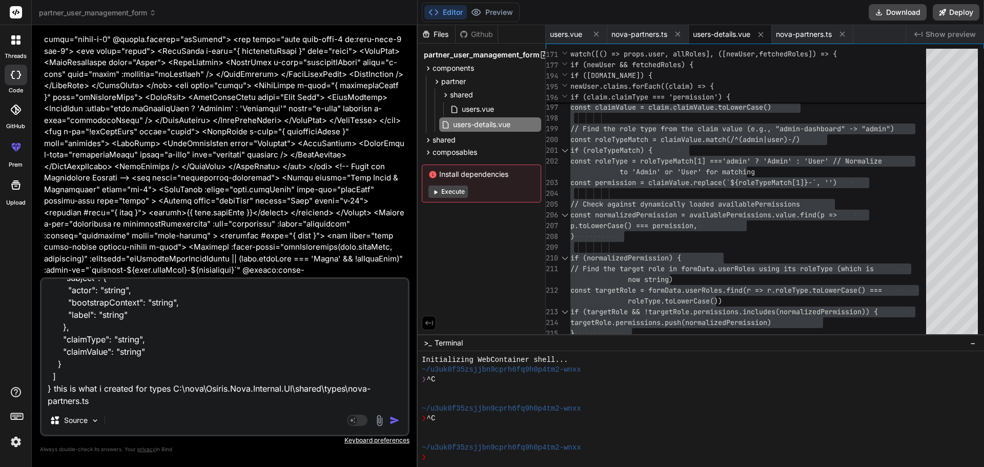
click at [110, 400] on textarea "here is the swagger to create POST /api/v1/NovaPartners/{accountGuid}/Users Add…" at bounding box center [225, 342] width 367 height 127
click at [102, 398] on textarea "here is the swagger to create POST /api/v1/NovaPartners/{accountGuid}/Users Add…" at bounding box center [225, 342] width 367 height 127
paste textarea "import type { RequestType, ResponseType } from '~/schemas' export type Paginate…"
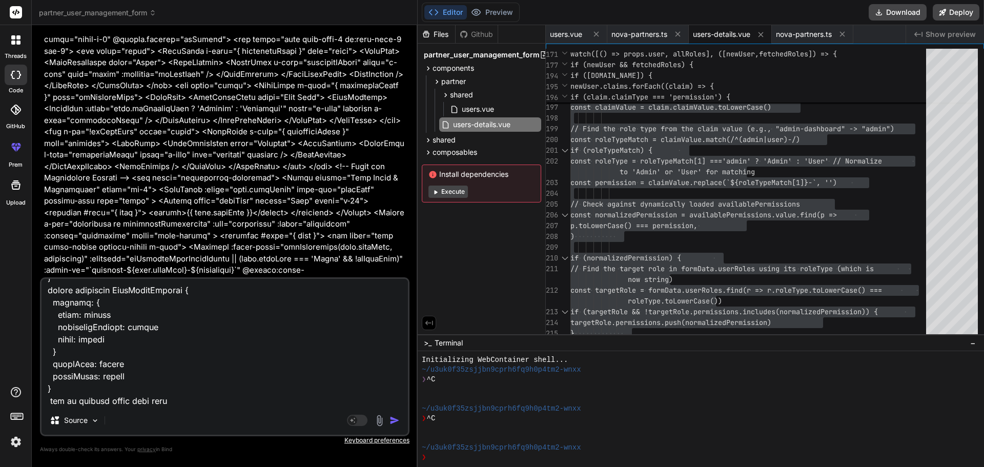
click at [170, 401] on textarea at bounding box center [225, 342] width 367 height 127
paste textarea "import type { NovaPartnerUser, NovaPartnerUserCreate, NovaPartnerUserEmailConfi…"
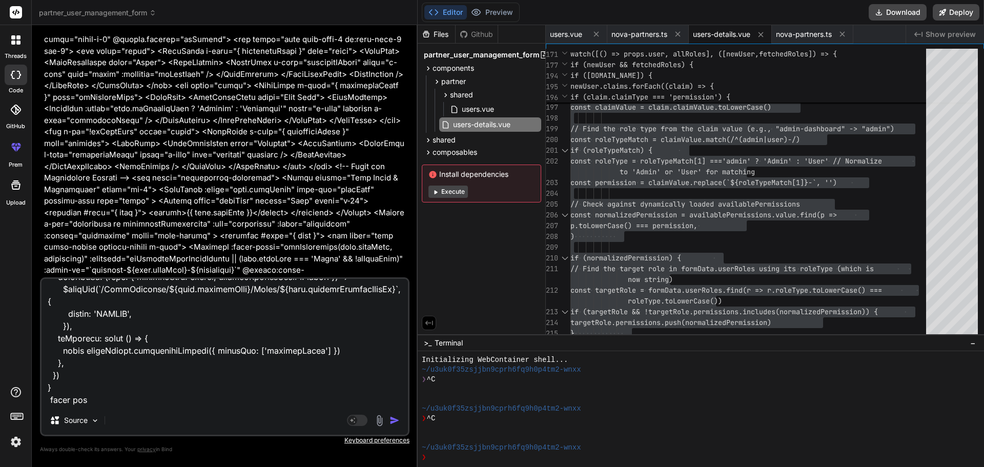
click at [110, 397] on textarea at bounding box center [225, 342] width 367 height 127
paste textarea "User Roles & Permissions"
click at [102, 399] on textarea at bounding box center [225, 342] width 367 height 127
click at [245, 400] on textarea at bounding box center [225, 342] width 367 height 127
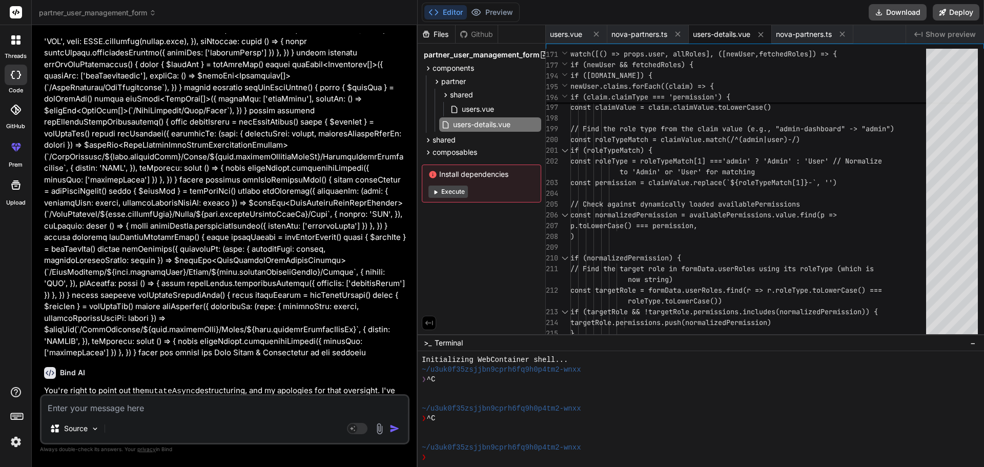
scroll to position [25506, 0]
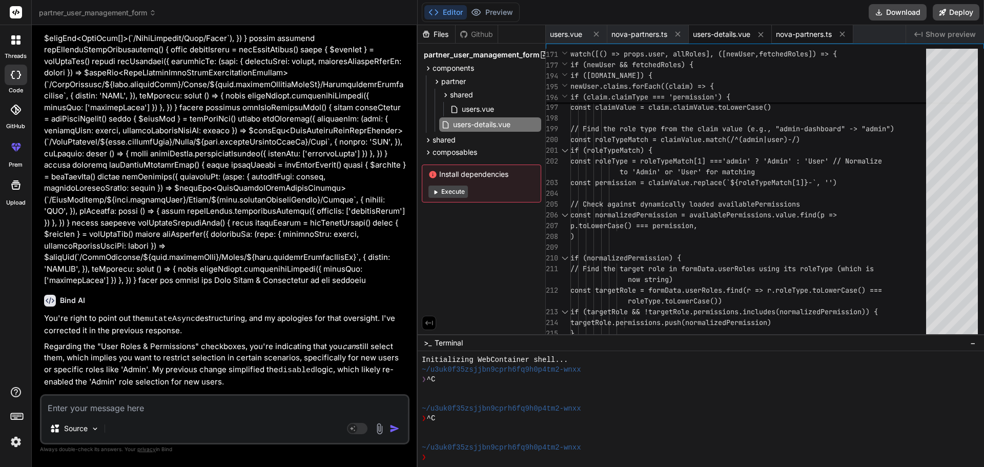
click at [797, 36] on span "nova-partners.ts" at bounding box center [804, 34] width 56 height 10
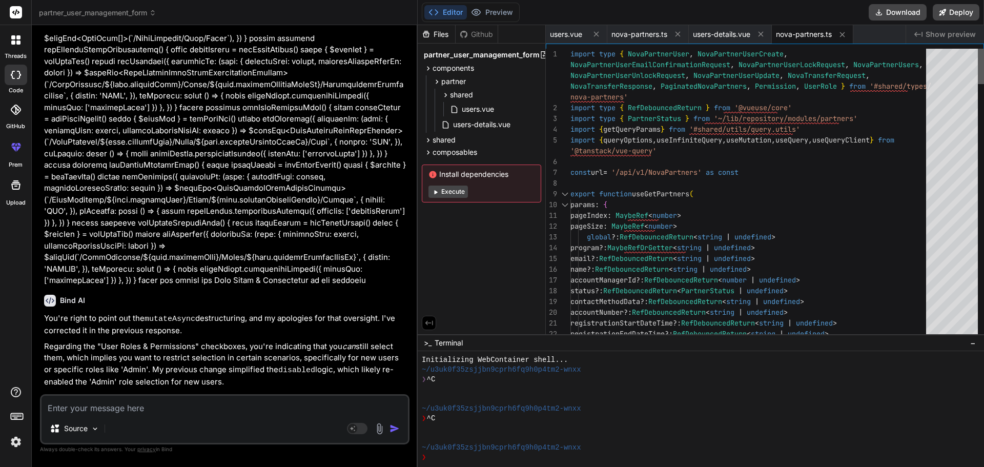
click at [984, 58] on div at bounding box center [981, 66] width 6 height 35
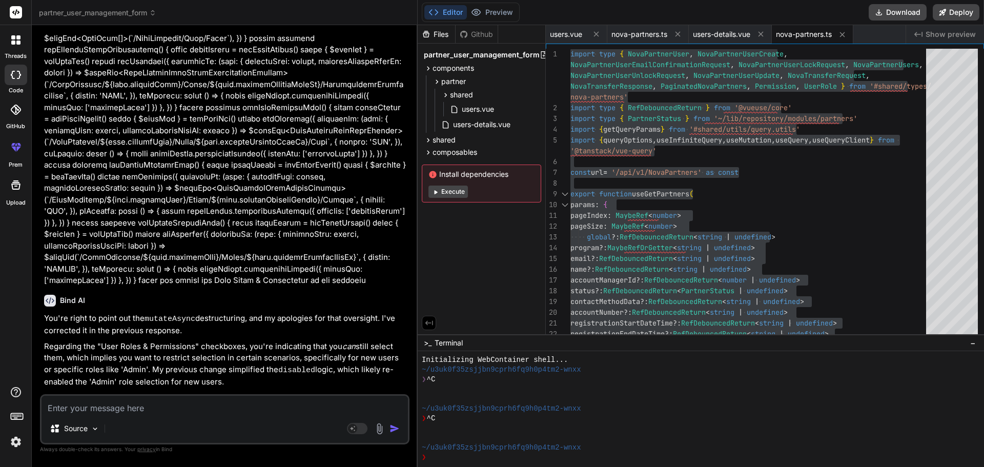
click at [428, 152] on icon at bounding box center [428, 152] width 9 height 9
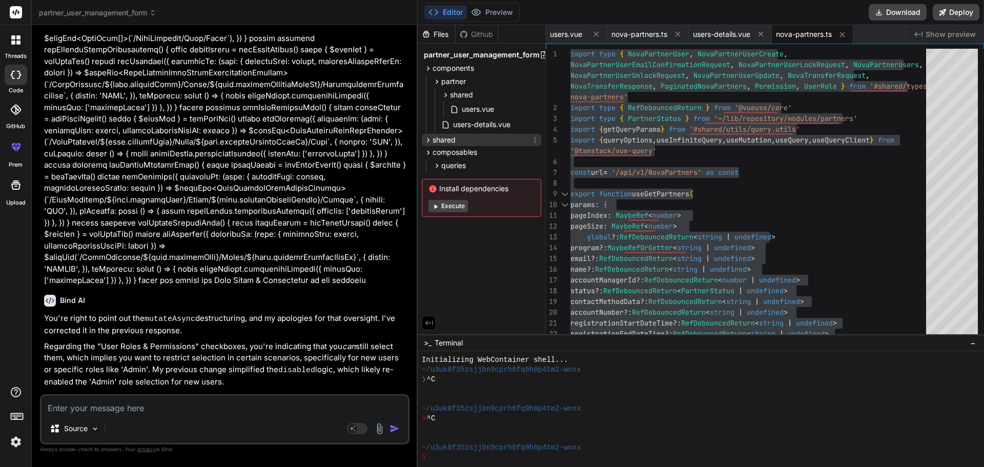
click at [428, 140] on icon at bounding box center [428, 140] width 9 height 9
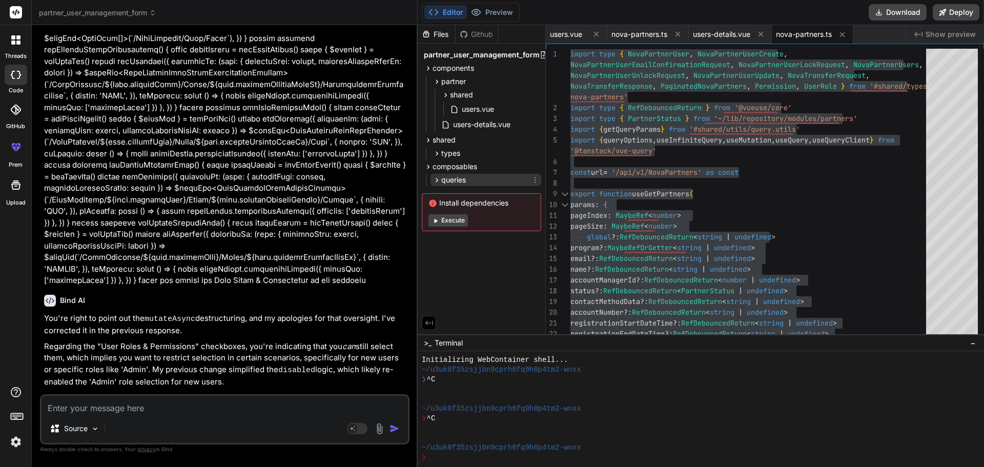
click at [434, 181] on icon at bounding box center [437, 180] width 9 height 9
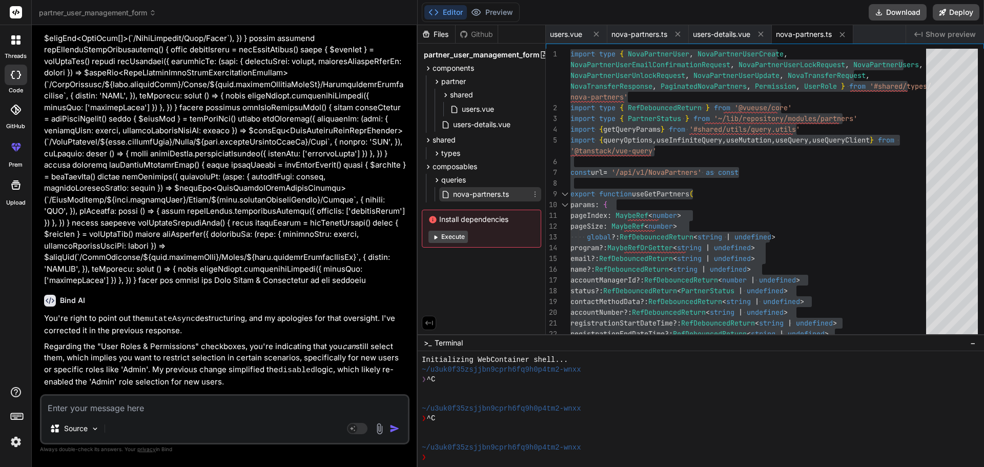
click at [463, 194] on span "nova-partners.ts" at bounding box center [481, 194] width 58 height 12
click at [437, 150] on icon at bounding box center [437, 153] width 9 height 9
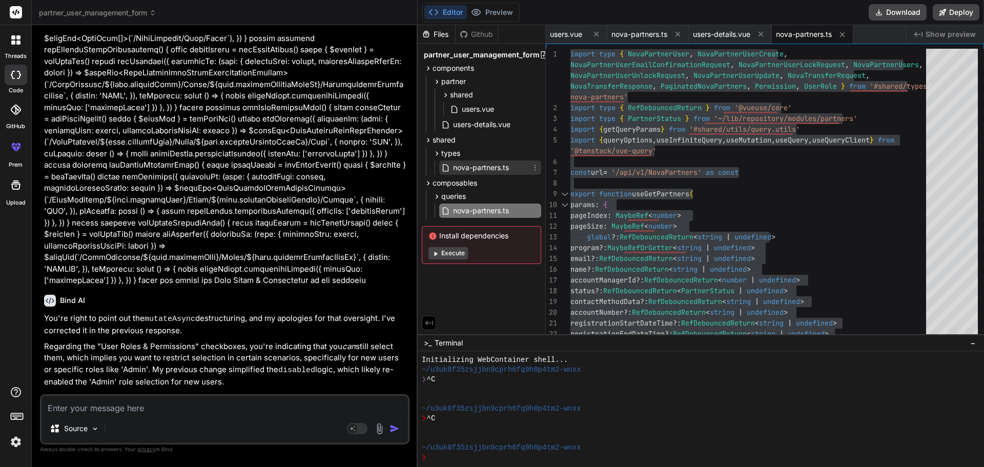
click at [460, 171] on span "nova-partners.ts" at bounding box center [481, 167] width 58 height 12
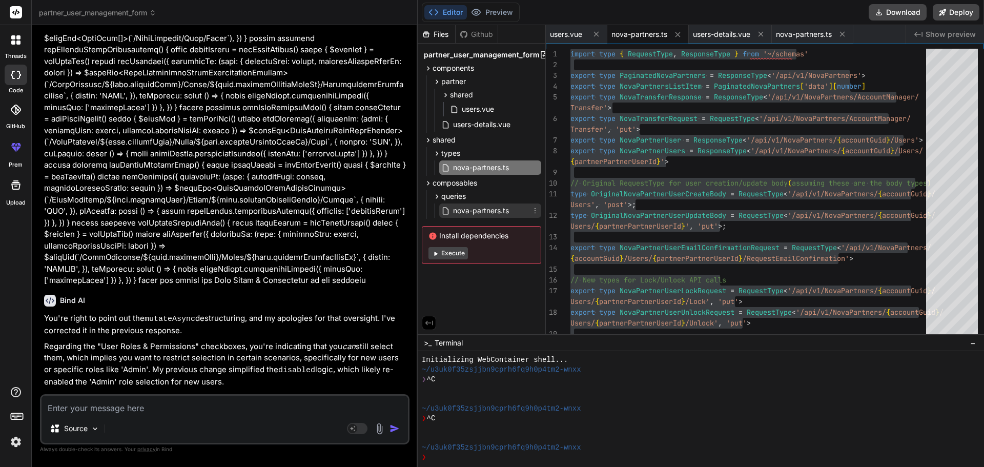
click at [478, 212] on span "nova-partners.ts" at bounding box center [481, 211] width 58 height 12
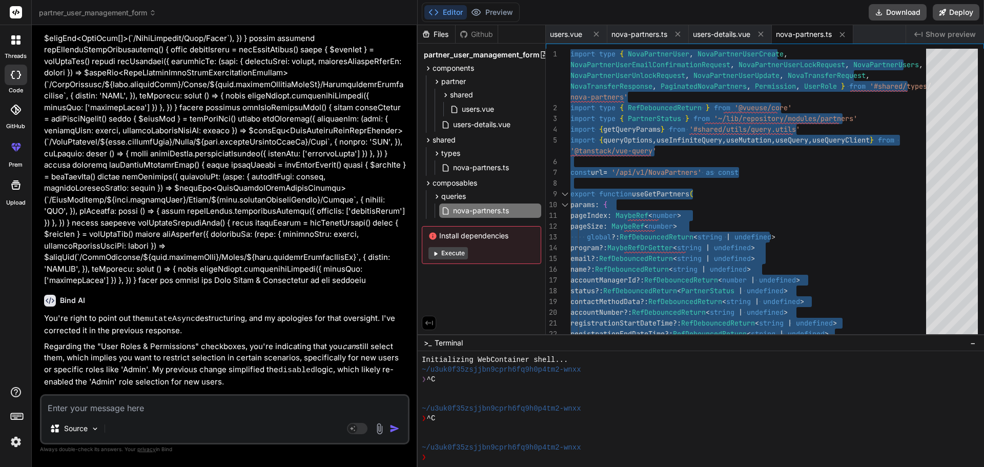
click at [161, 410] on textarea at bounding box center [225, 405] width 367 height 18
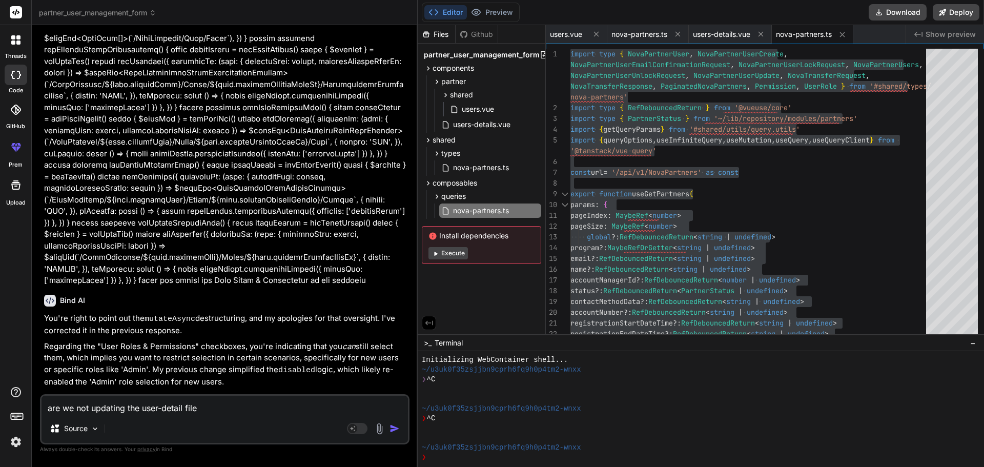
paste textarea "<script setup lang="ts"> import type { NovaPartnerUserCreate, NovaPartnerUserUp…"
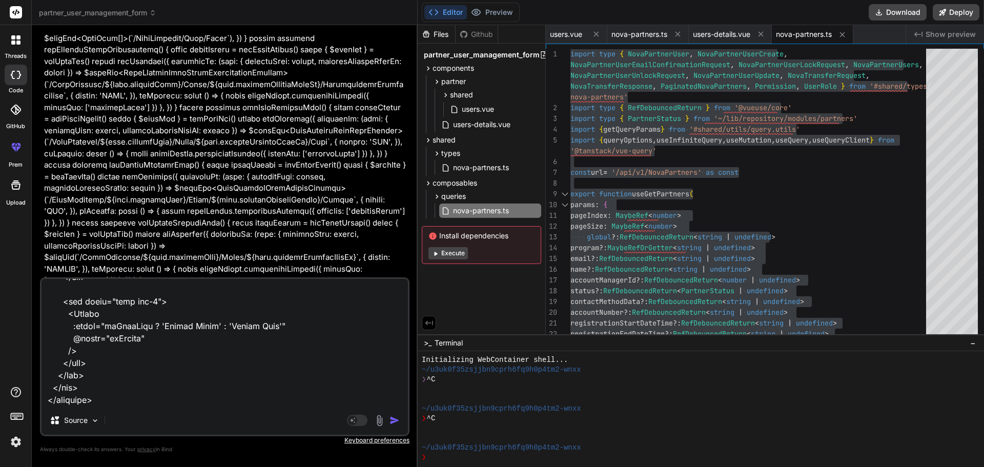
click at [393, 418] on img "button" at bounding box center [395, 420] width 10 height 10
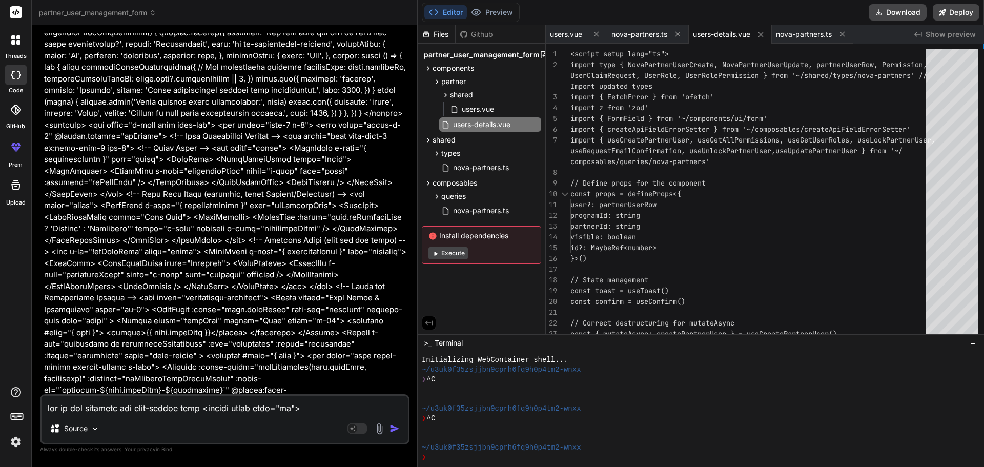
scroll to position [27790, 0]
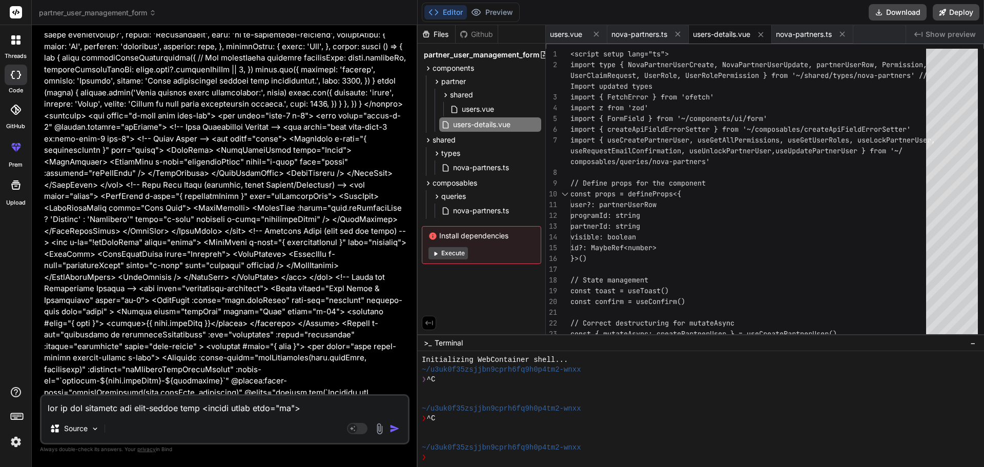
click at [717, 33] on span "users-details.vue" at bounding box center [721, 34] width 57 height 10
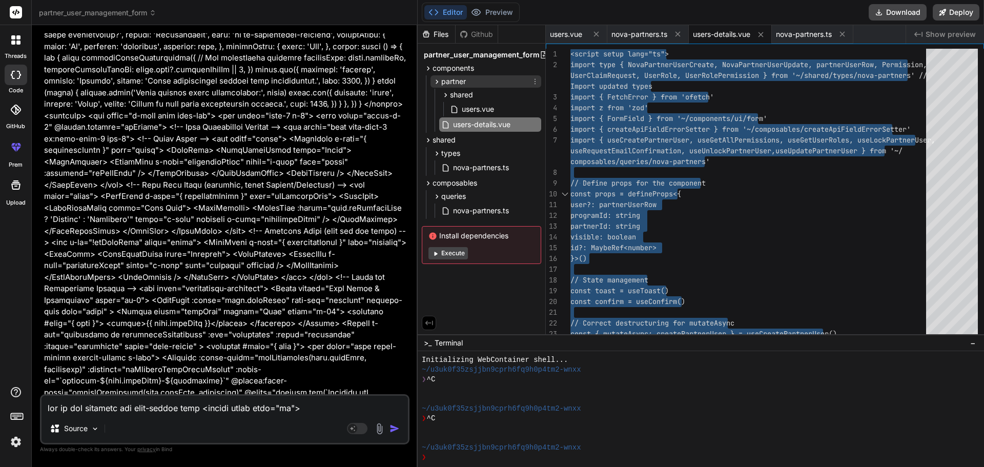
click at [437, 79] on icon at bounding box center [437, 81] width 9 height 9
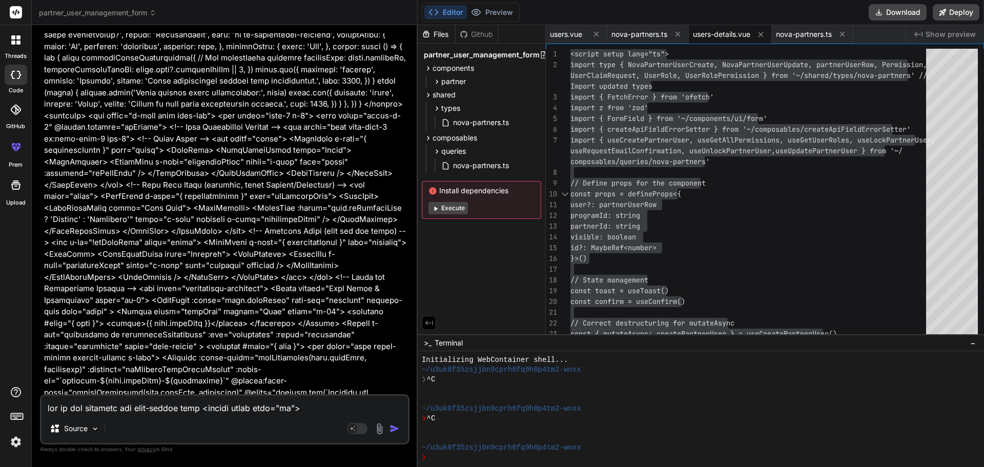
click at [715, 37] on span "users-details.vue" at bounding box center [721, 34] width 57 height 10
click at [131, 412] on textarea at bounding box center [225, 405] width 367 height 18
paste textarea "[vue-tsc] Object literal may only specify known properties, and 'password' does…"
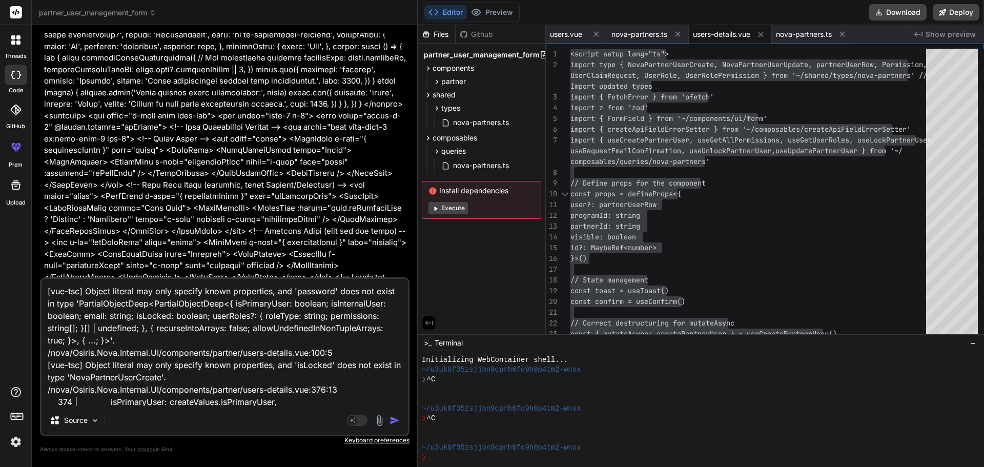
scroll to position [75, 0]
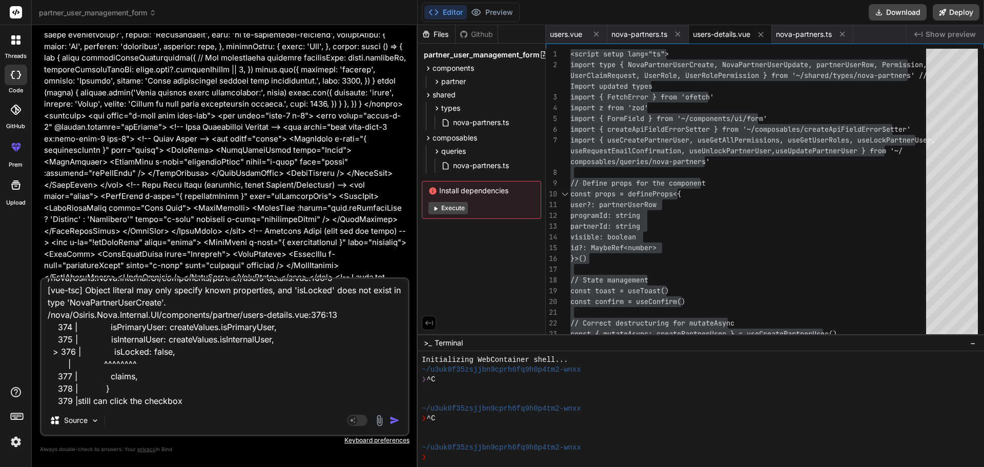
click at [76, 401] on textarea "[vue-tsc] Object literal may only specify known properties, and 'password' does…" at bounding box center [225, 342] width 367 height 127
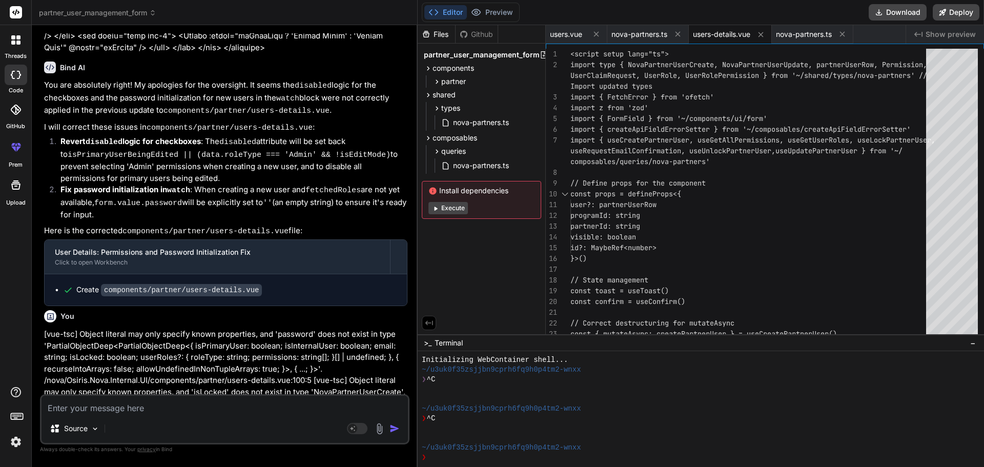
scroll to position [28309, 0]
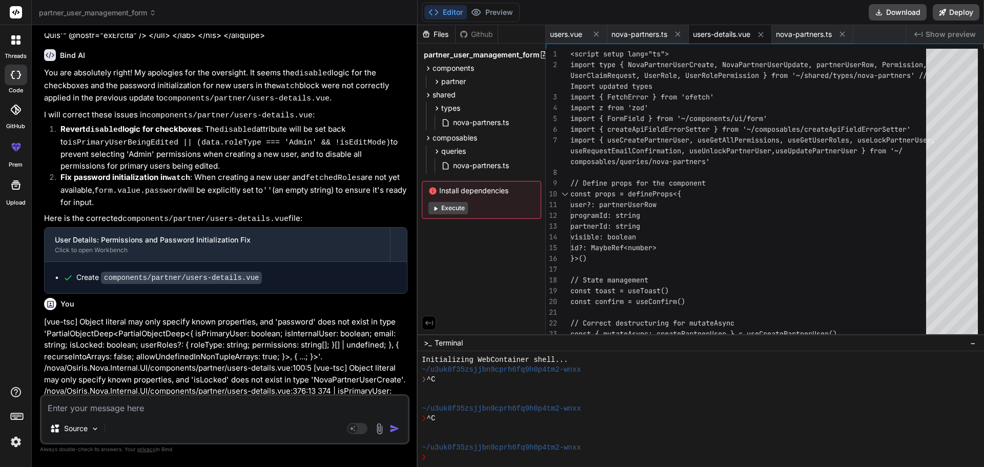
click at [713, 34] on span "users-details.vue" at bounding box center [721, 34] width 57 height 10
click at [474, 166] on span "nova-partners.ts" at bounding box center [481, 165] width 58 height 12
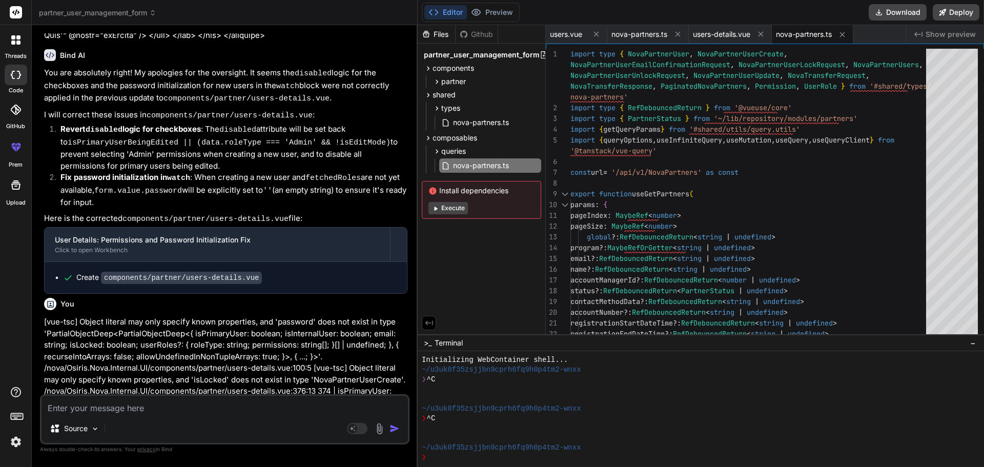
click at [437, 80] on icon at bounding box center [437, 81] width 3 height 4
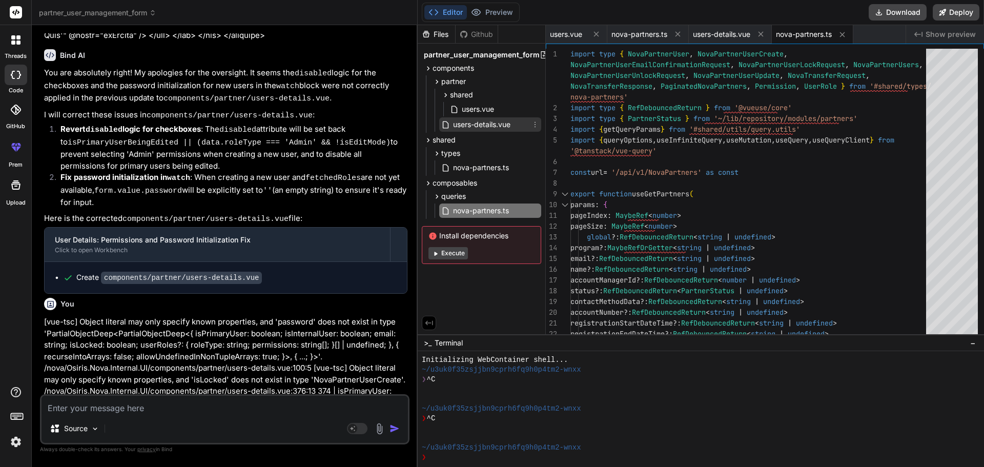
click at [487, 124] on span "users-details.vue" at bounding box center [481, 124] width 59 height 12
